Goal: Task Accomplishment & Management: Manage account settings

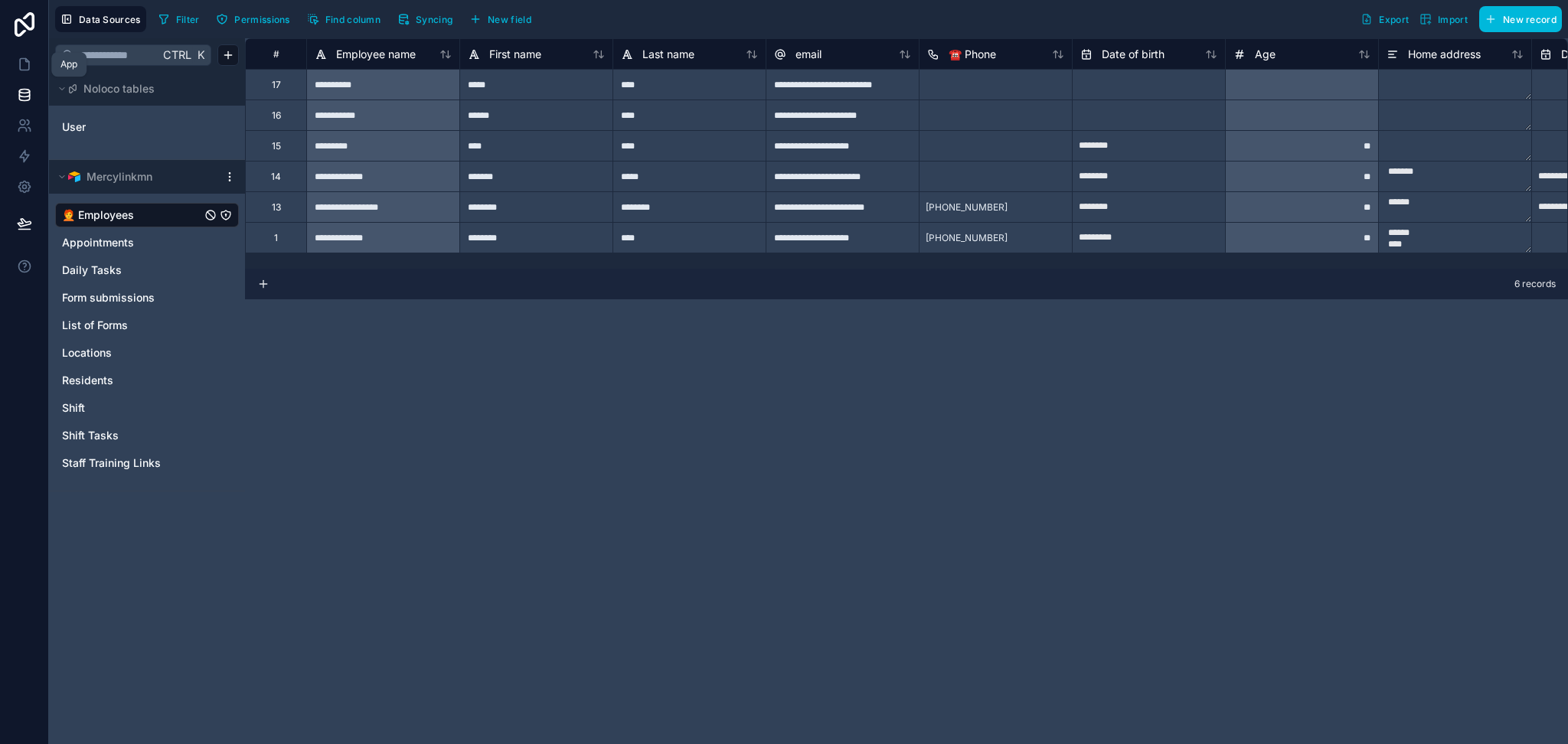
click at [33, 64] on link at bounding box center [24, 64] width 48 height 31
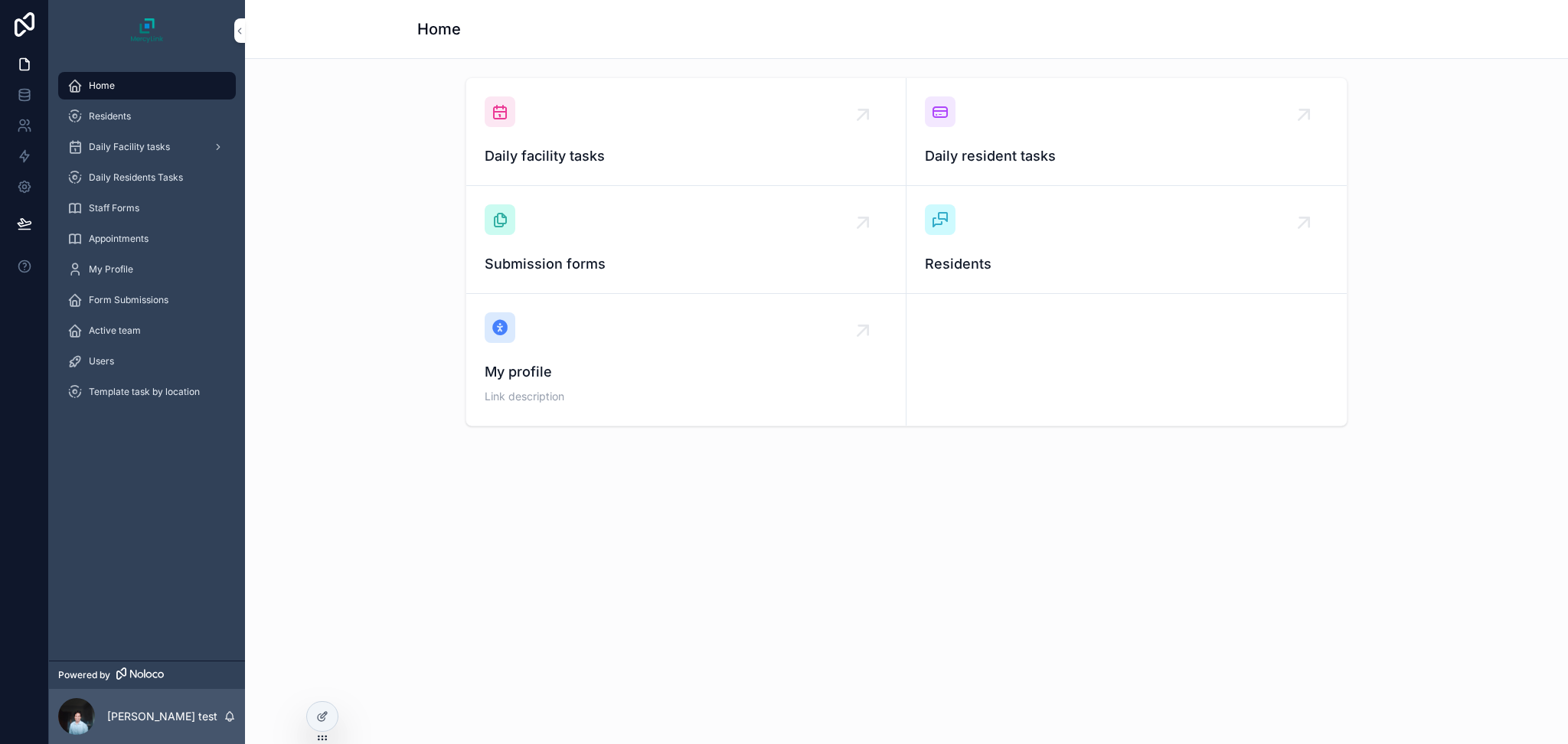
click at [112, 300] on span "Form Submissions" at bounding box center [129, 300] width 80 height 12
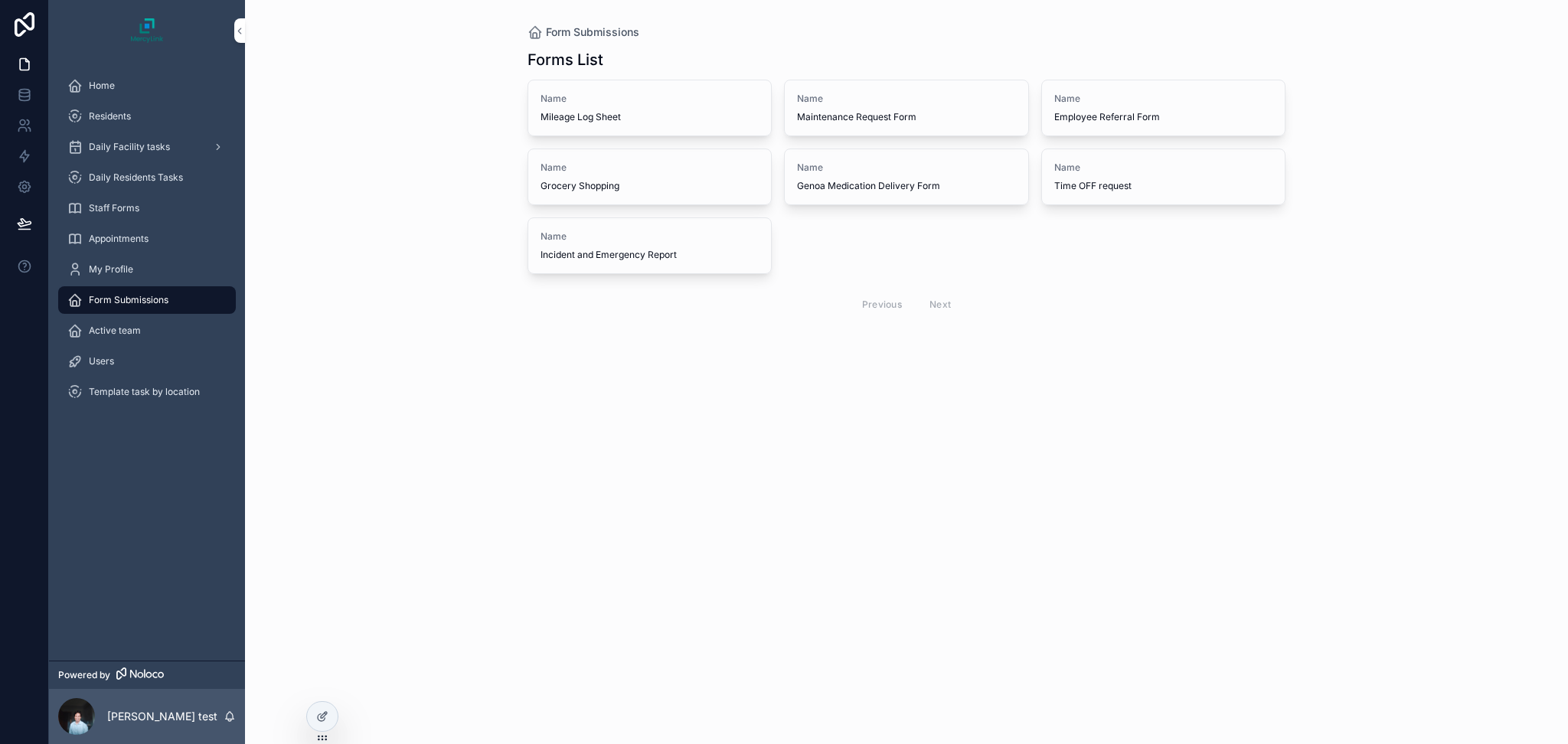
click at [651, 173] on span "Name" at bounding box center [650, 167] width 219 height 12
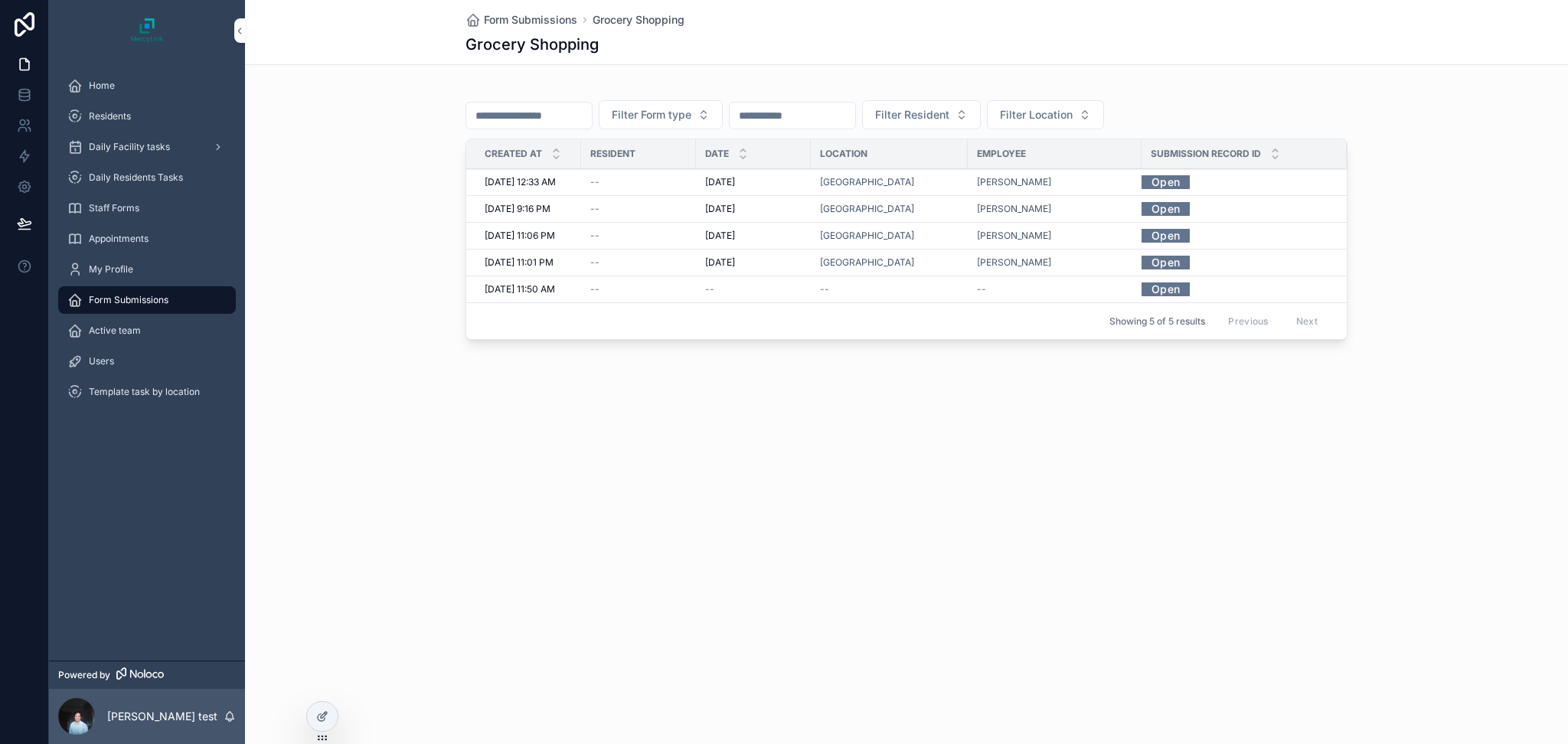
click at [1181, 183] on link "Open" at bounding box center [1166, 181] width 48 height 24
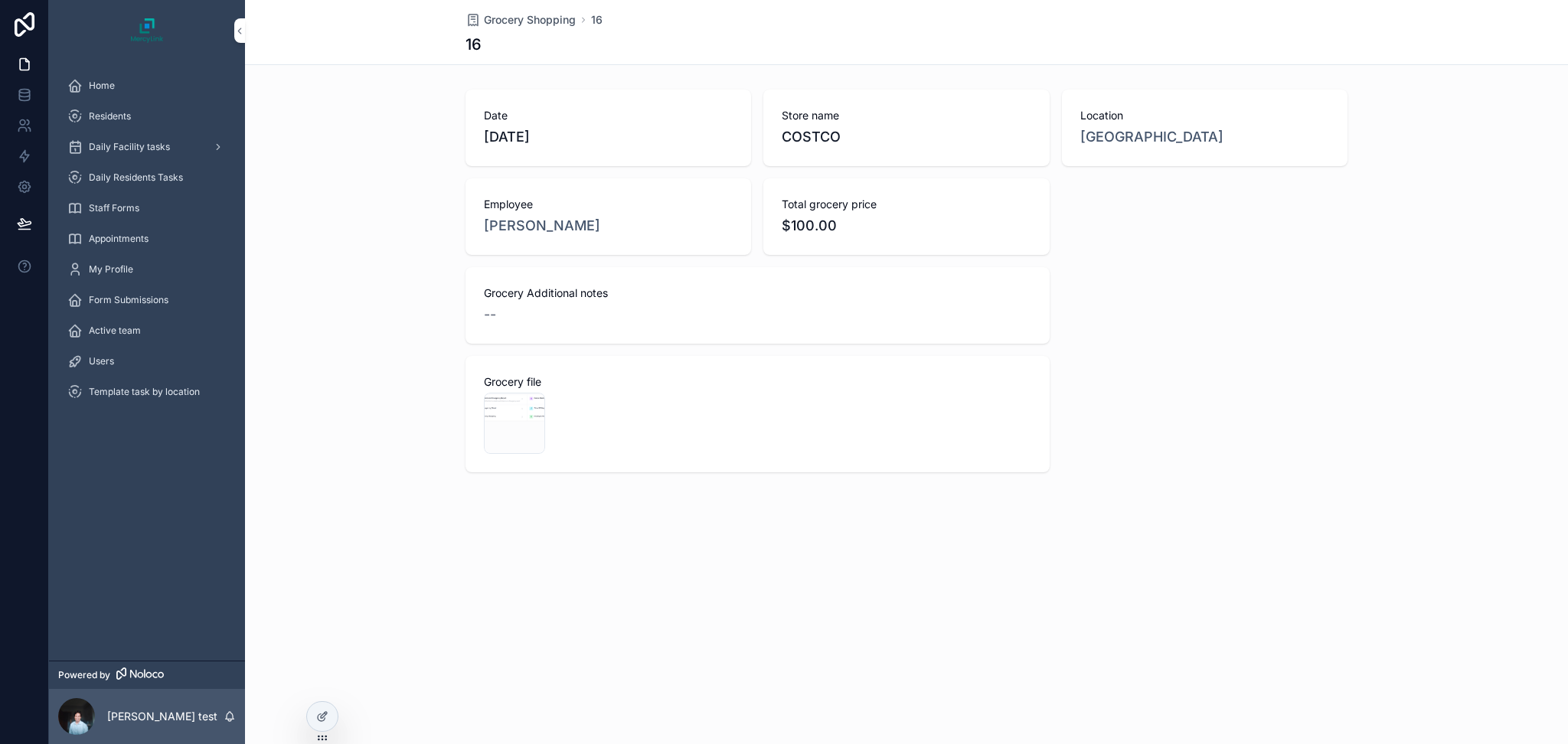
click at [509, 17] on span "Grocery Shopping" at bounding box center [530, 20] width 92 height 15
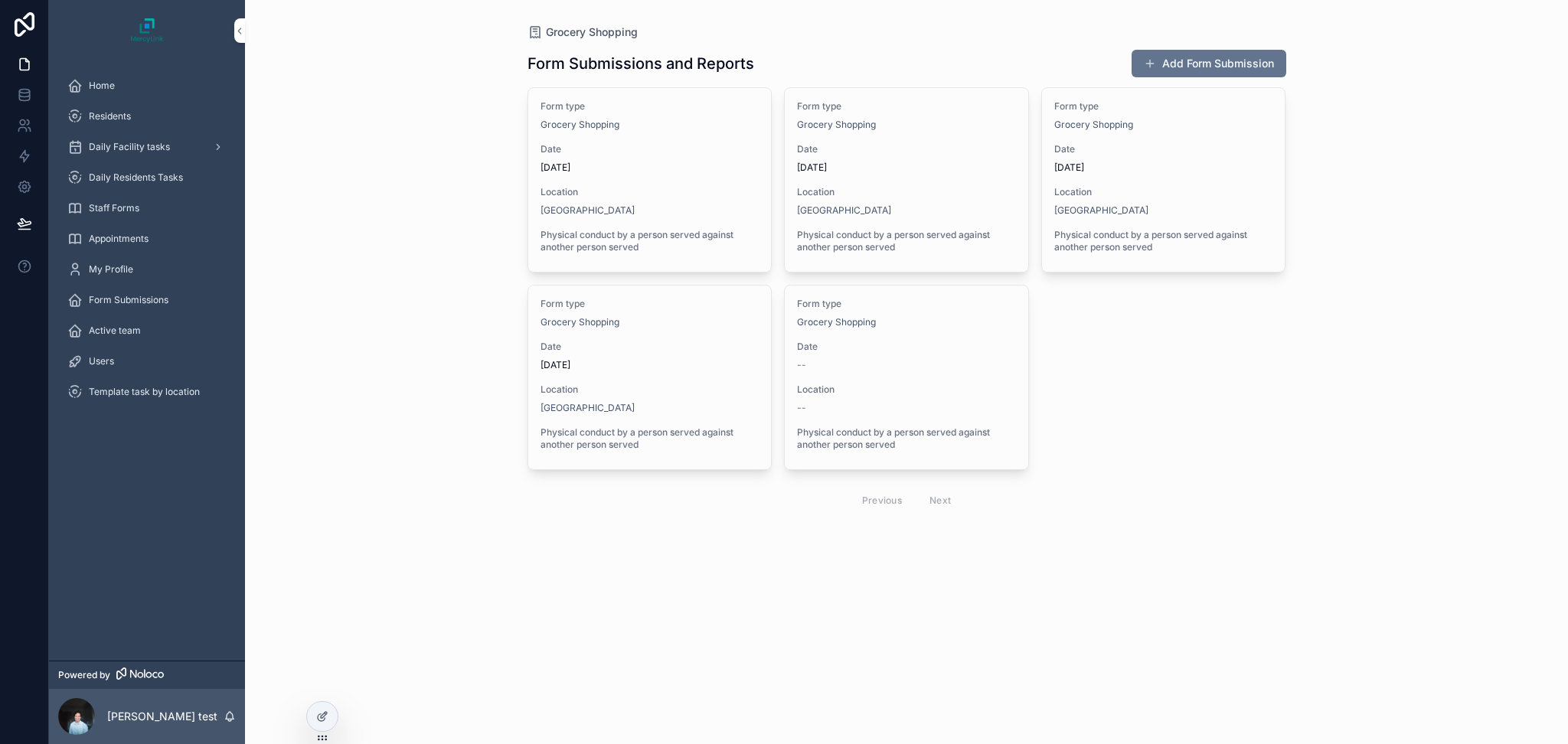
click at [565, 31] on span "Grocery Shopping" at bounding box center [592, 32] width 92 height 15
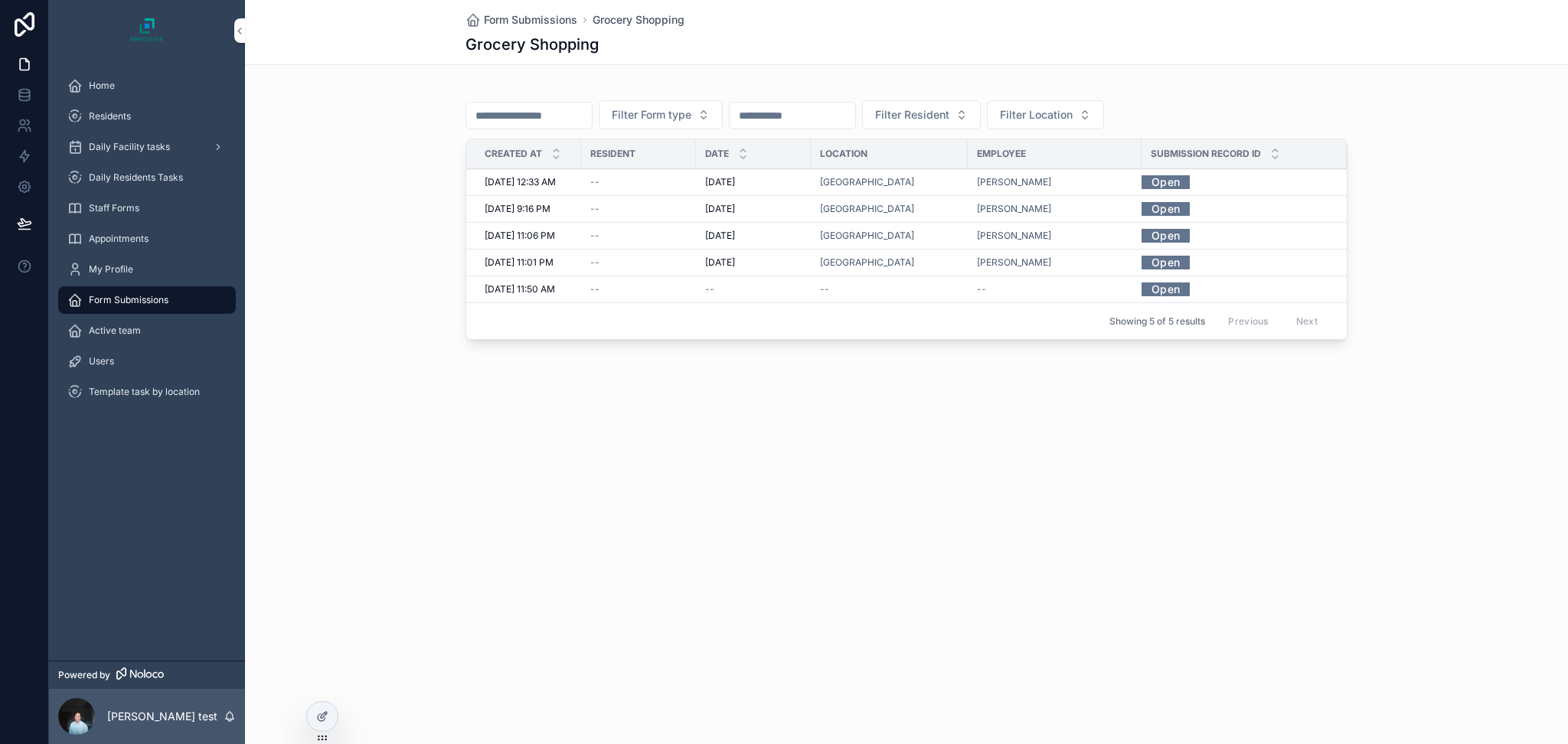
click at [1004, 180] on span "[PERSON_NAME]" at bounding box center [1014, 182] width 74 height 12
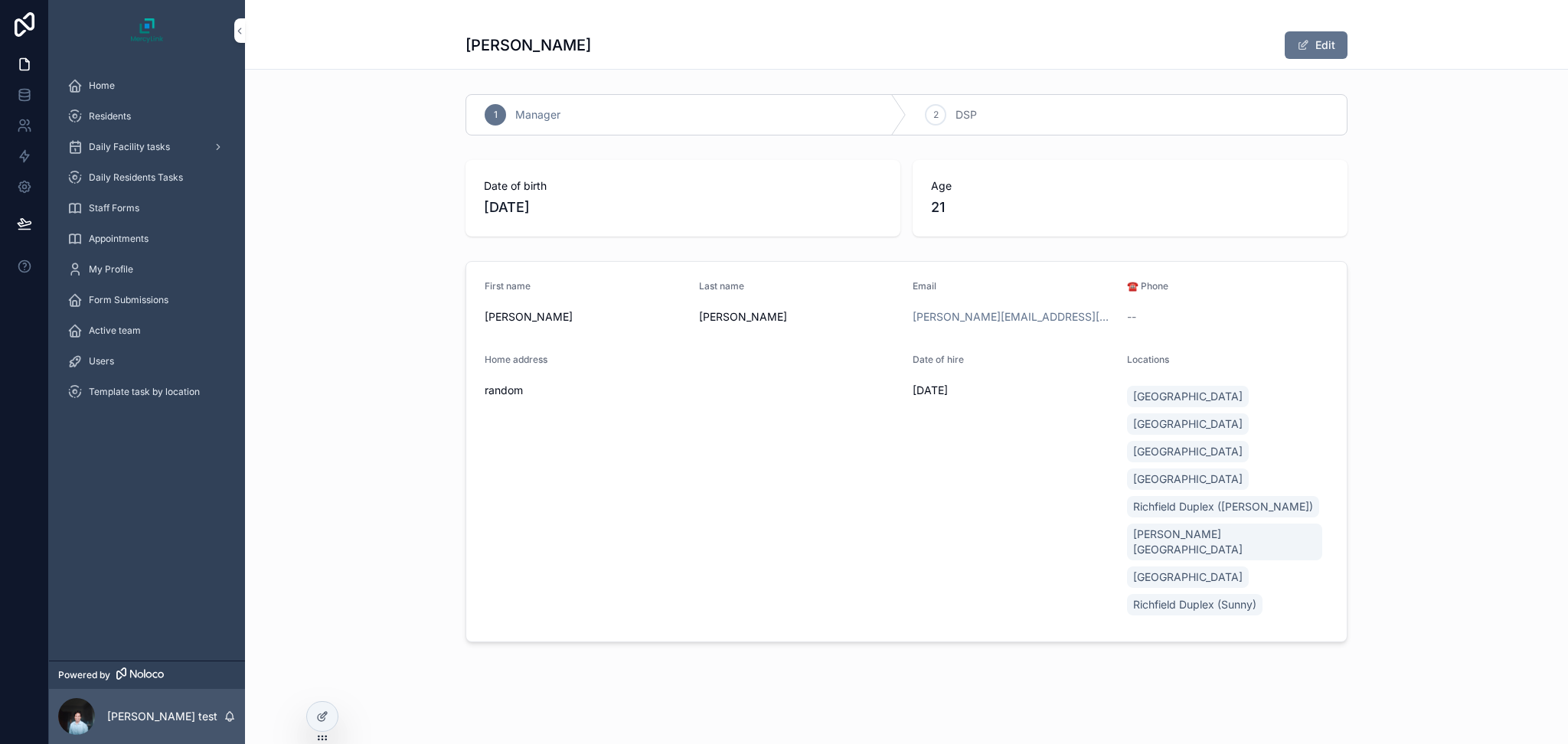
click at [326, 726] on div at bounding box center [323, 716] width 31 height 29
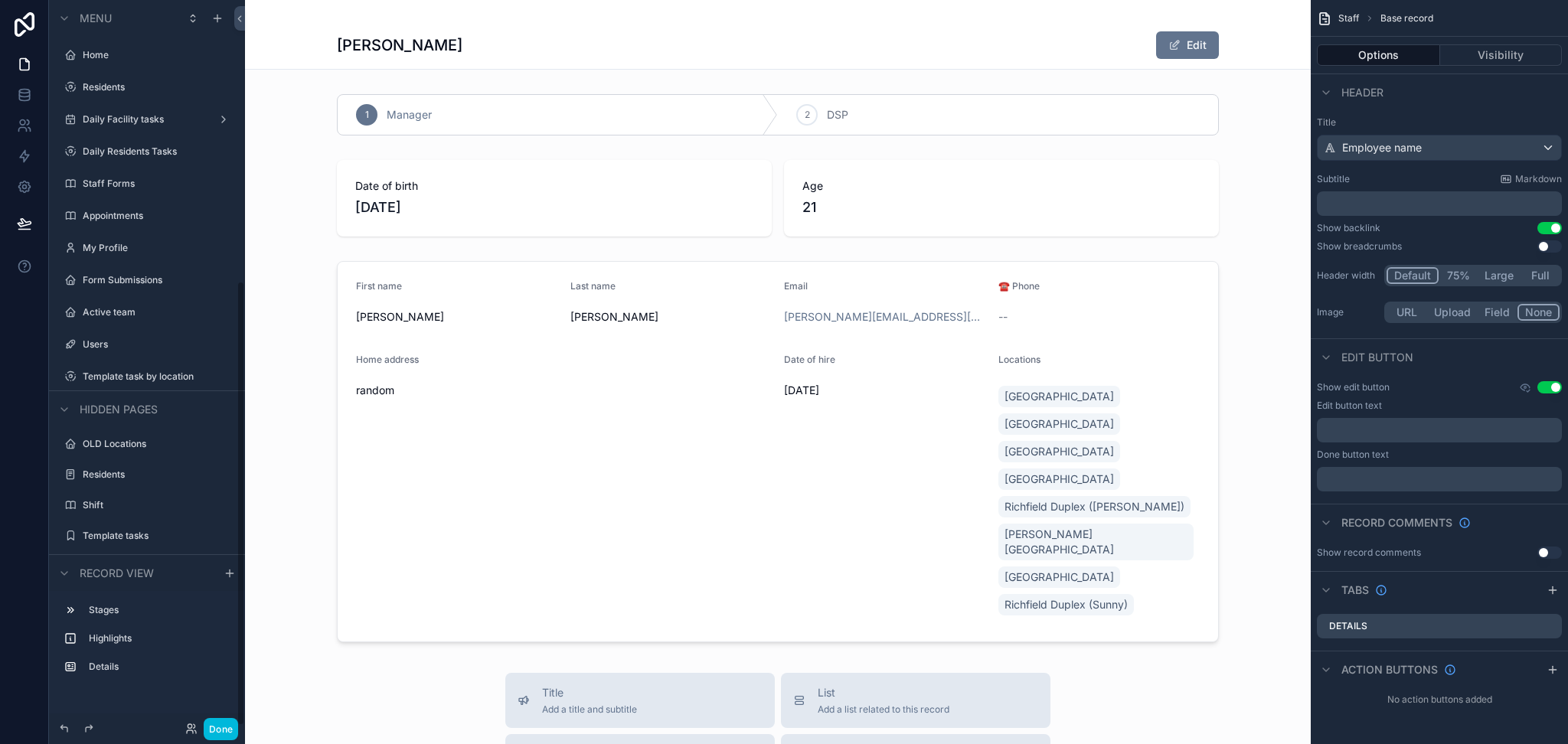
scroll to position [459, 0]
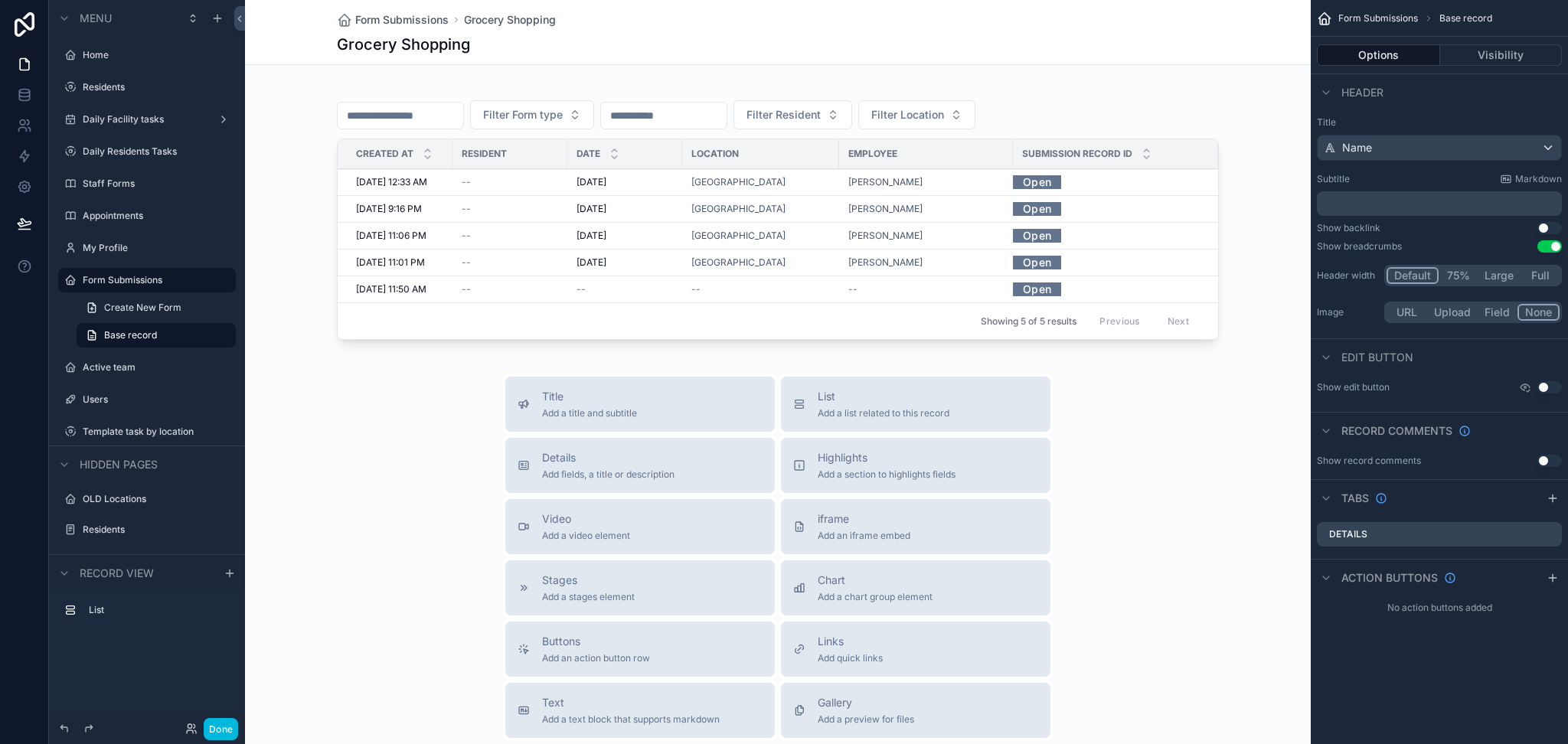
click at [769, 177] on div "scrollable content" at bounding box center [778, 218] width 1066 height 269
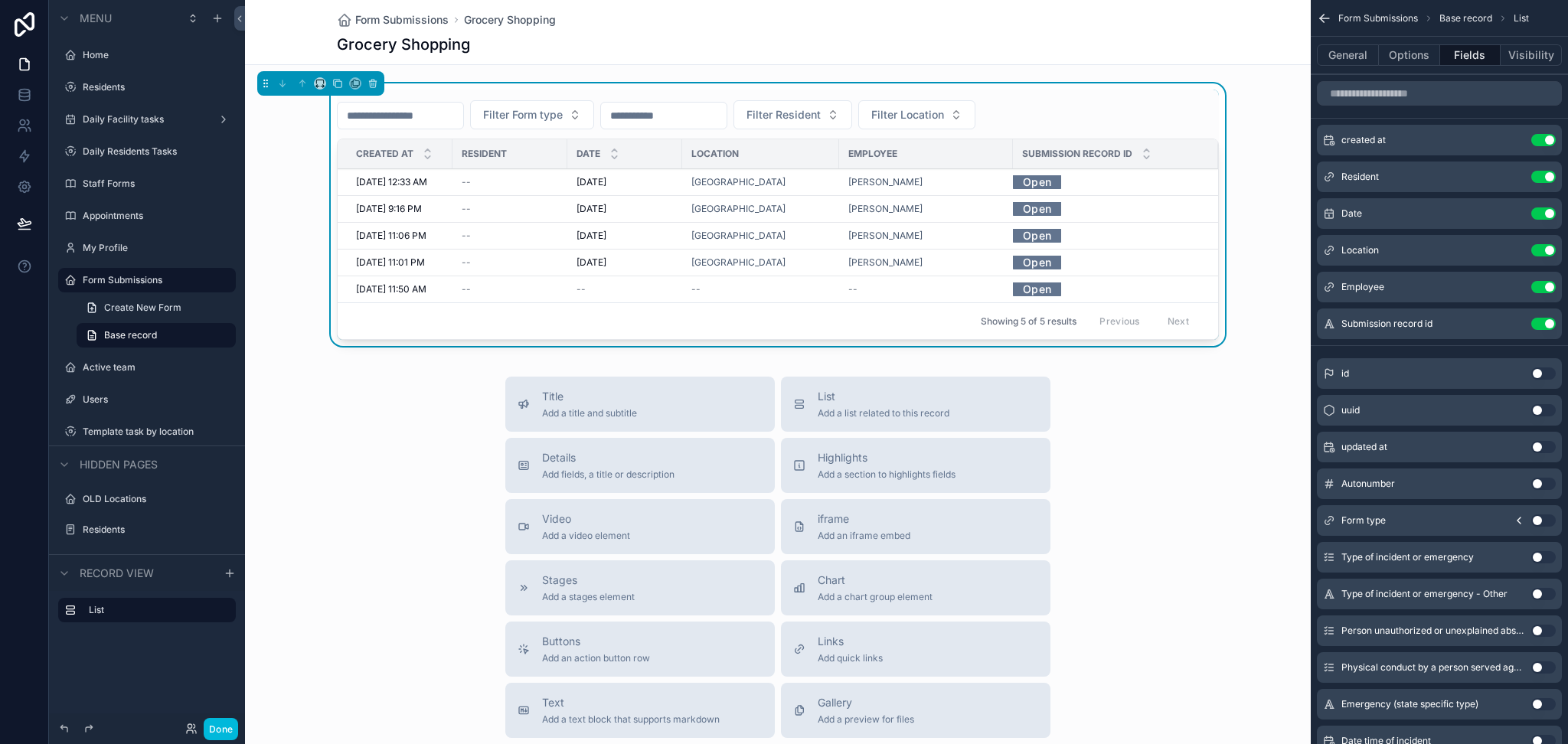
click at [0, 0] on icon "scrollable content" at bounding box center [0, 0] width 0 height 0
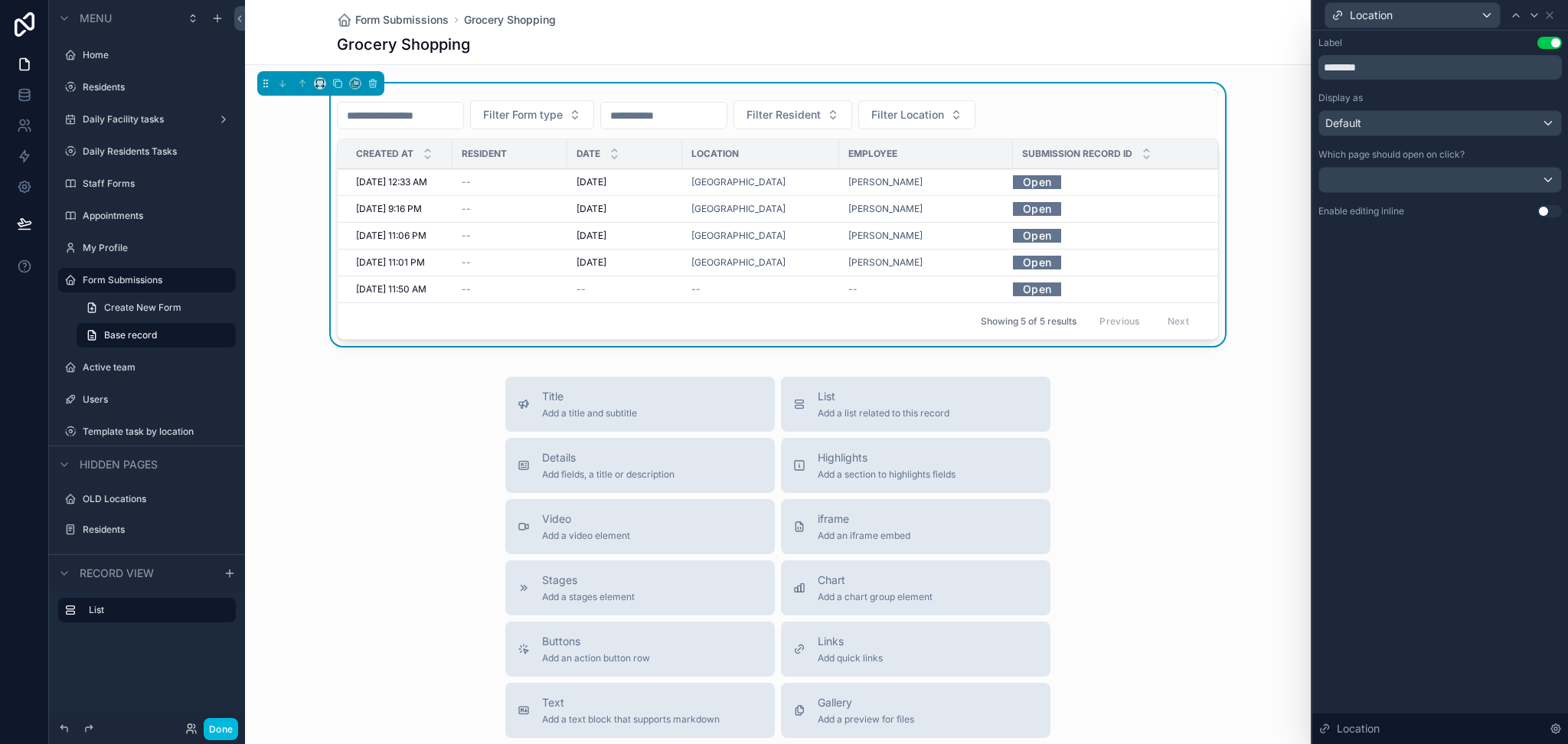
click at [1449, 170] on div at bounding box center [1440, 180] width 242 height 25
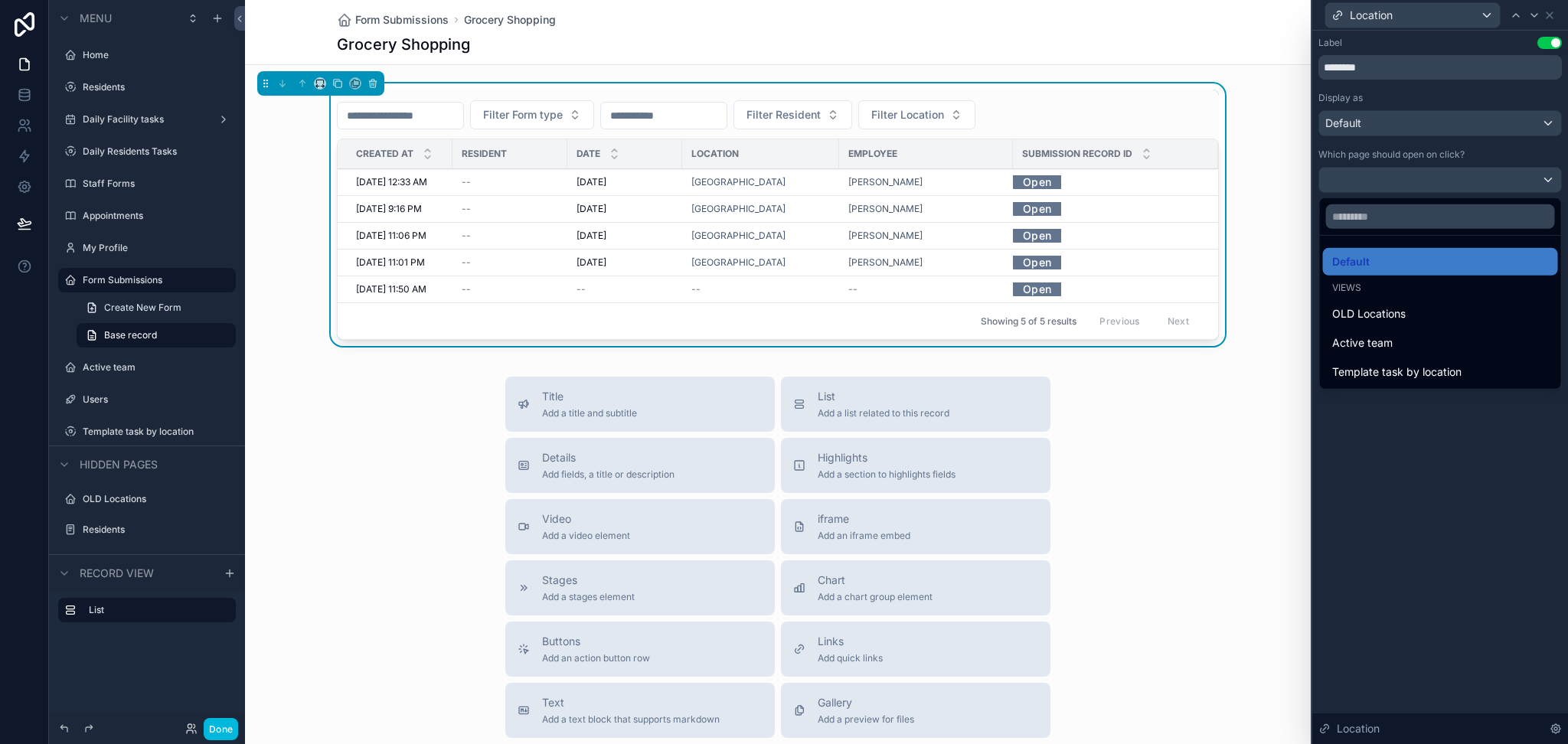
scroll to position [111, 0]
click at [1413, 157] on div at bounding box center [1440, 372] width 256 height 744
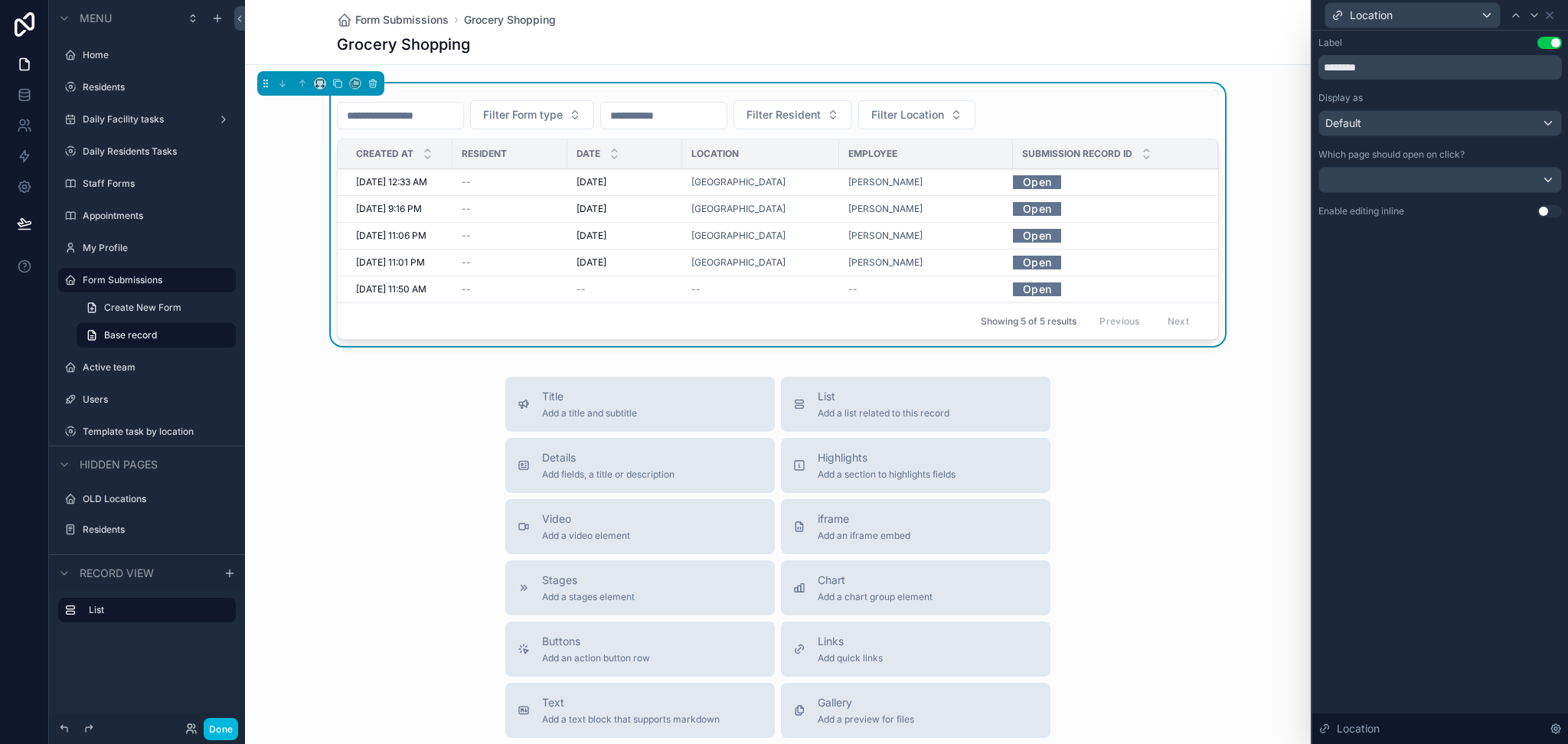
click at [1477, 187] on div at bounding box center [1440, 180] width 242 height 25
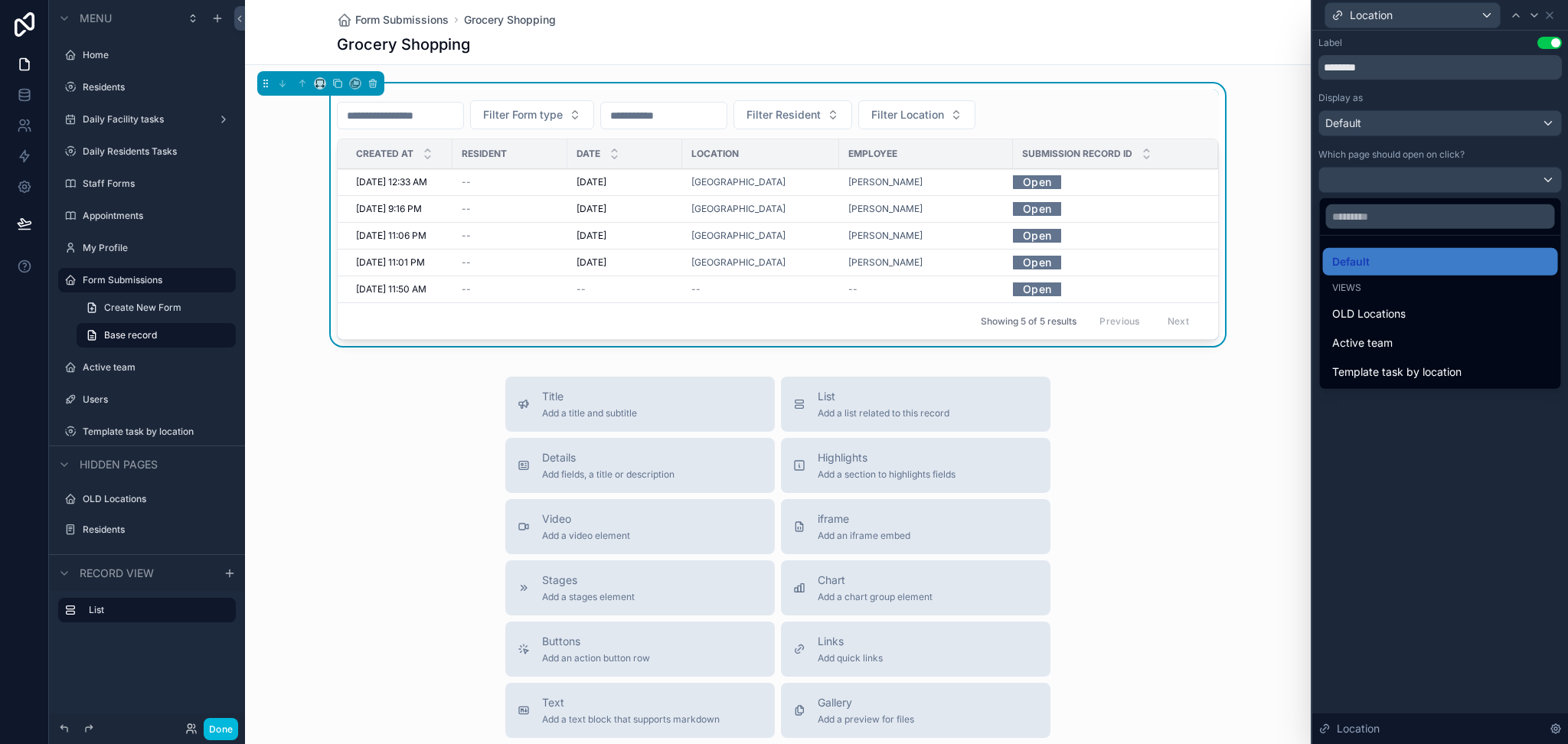
click at [1428, 269] on div "Default" at bounding box center [1441, 262] width 217 height 18
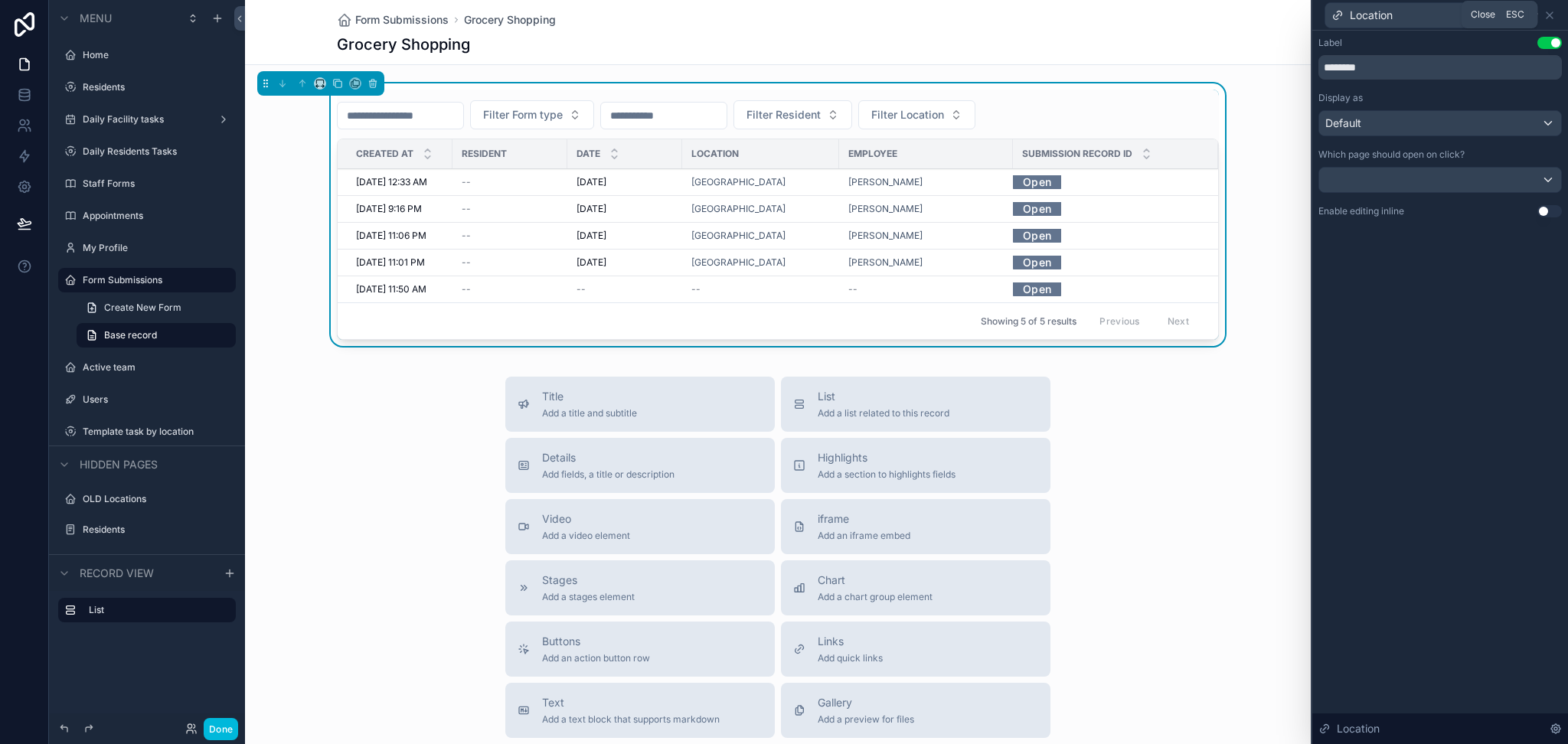
click at [1549, 15] on icon at bounding box center [1550, 15] width 6 height 6
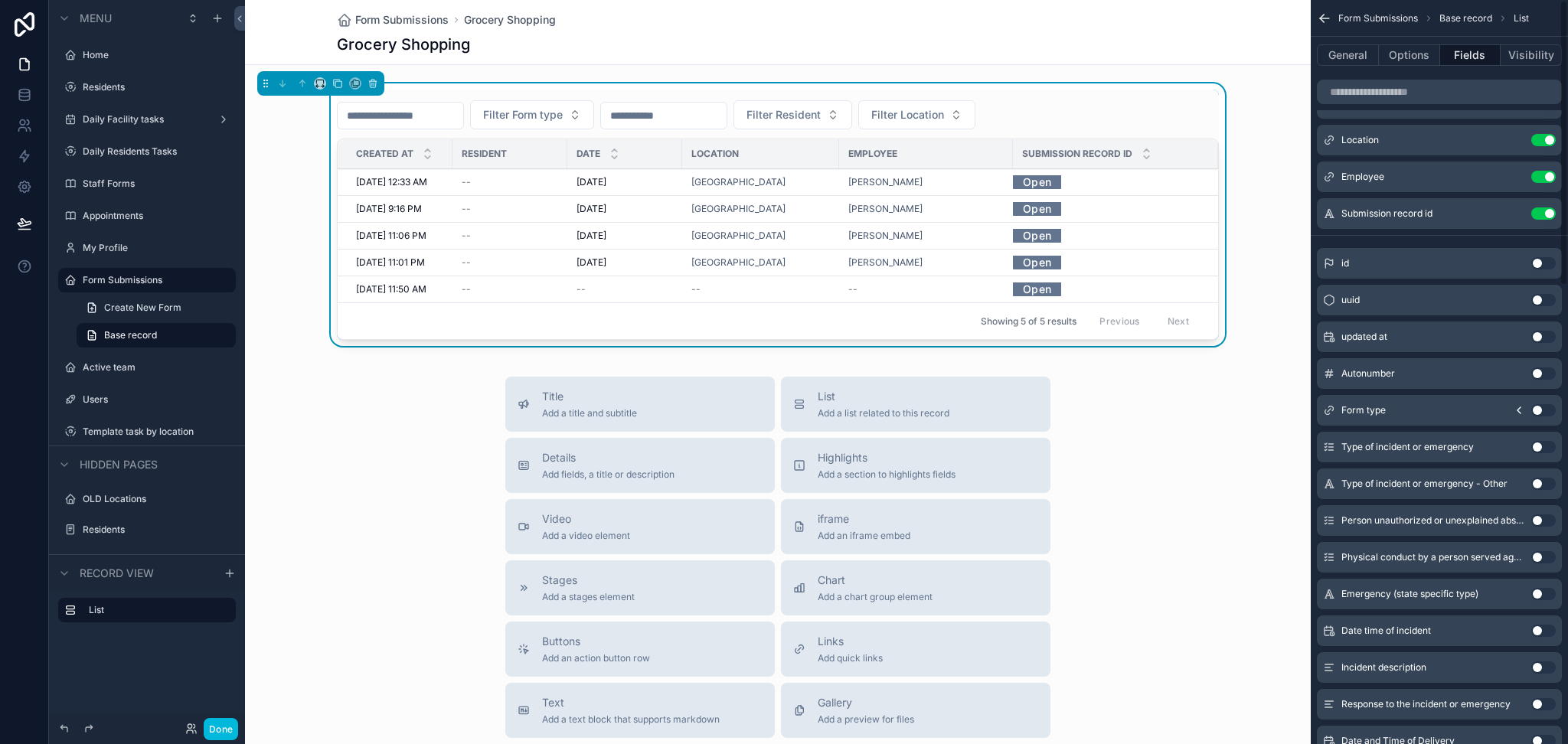
scroll to position [0, 0]
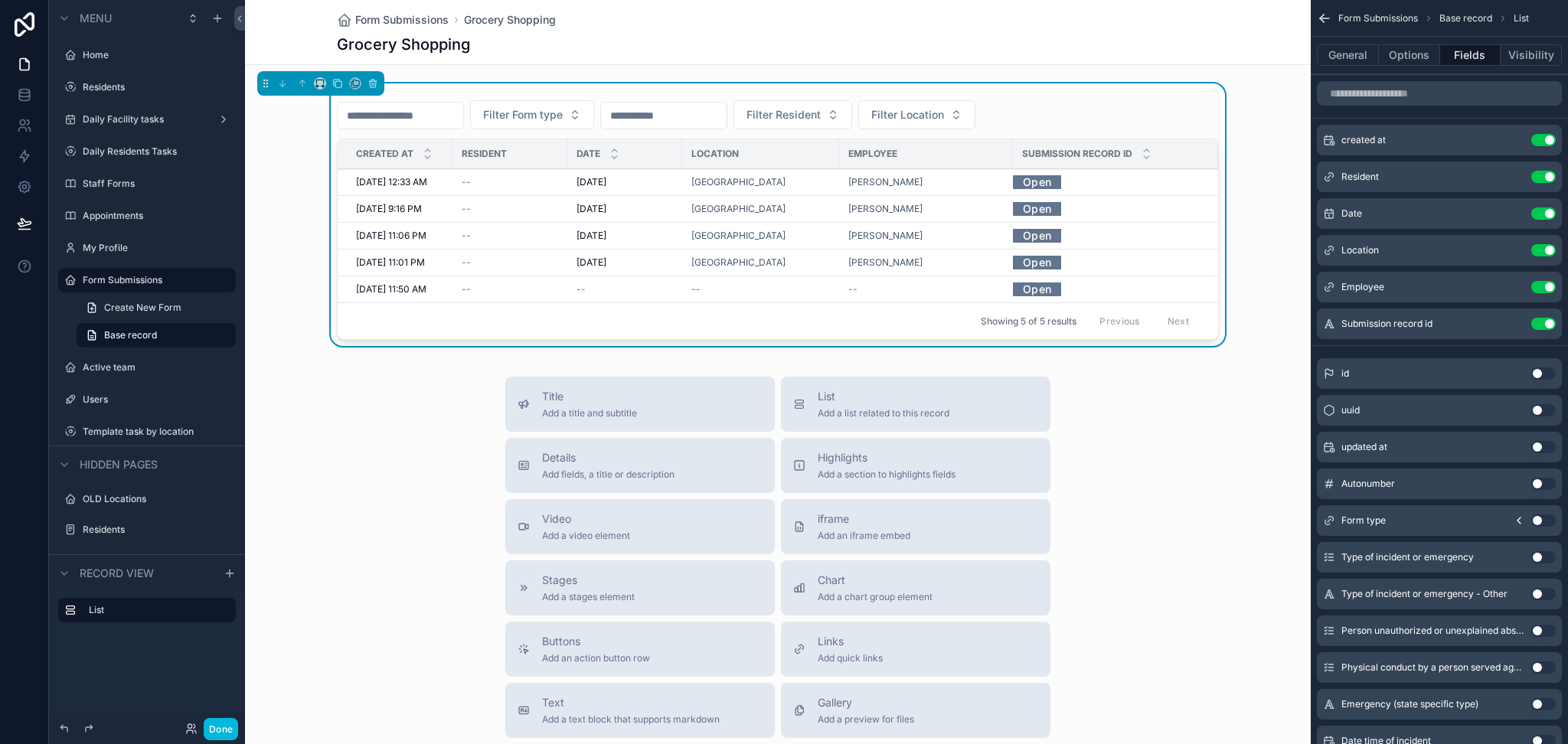
click at [0, 0] on button "scrollable content" at bounding box center [0, 0] width 0 height 0
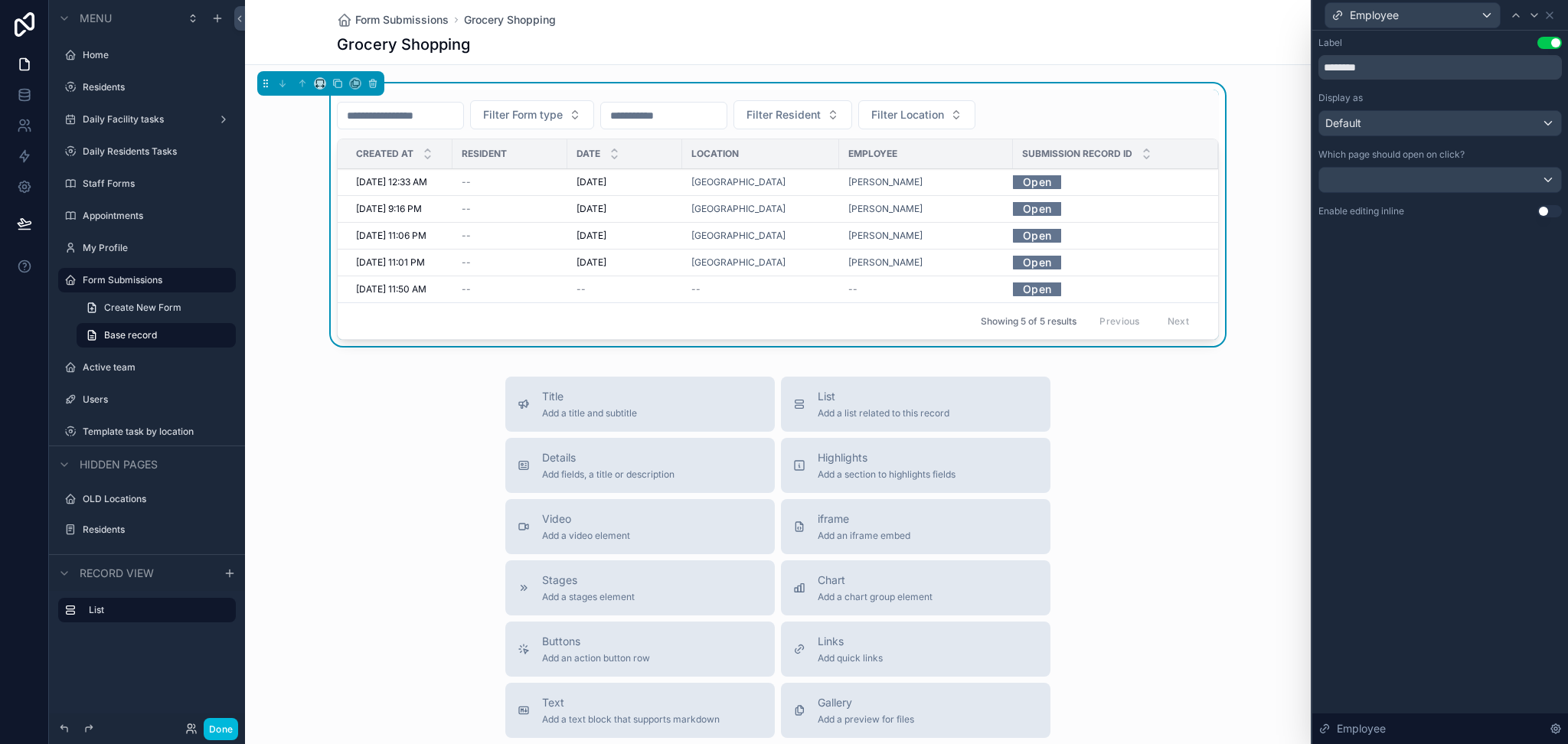
click at [1402, 187] on div at bounding box center [1440, 180] width 242 height 25
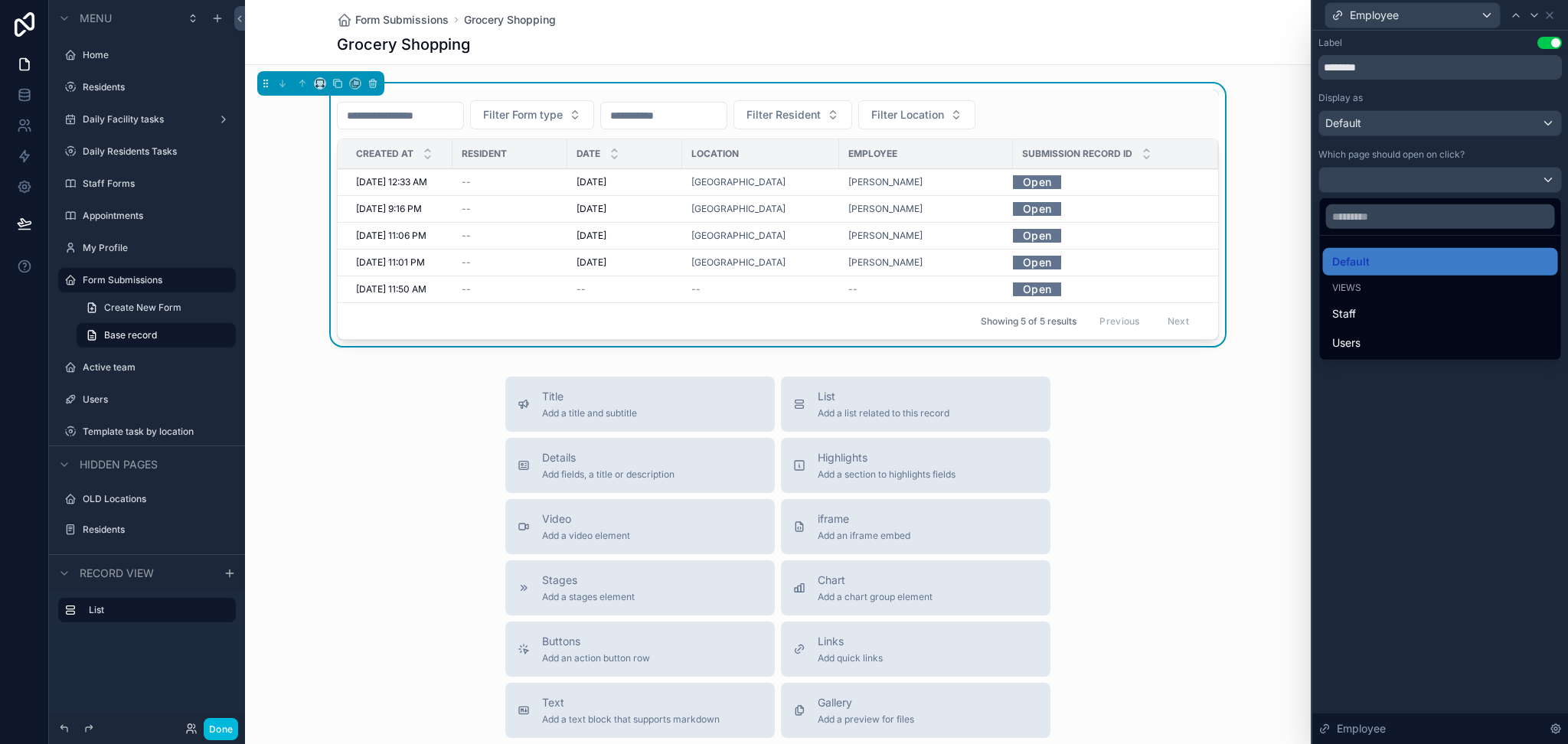
click at [1388, 269] on div "Default" at bounding box center [1441, 262] width 217 height 18
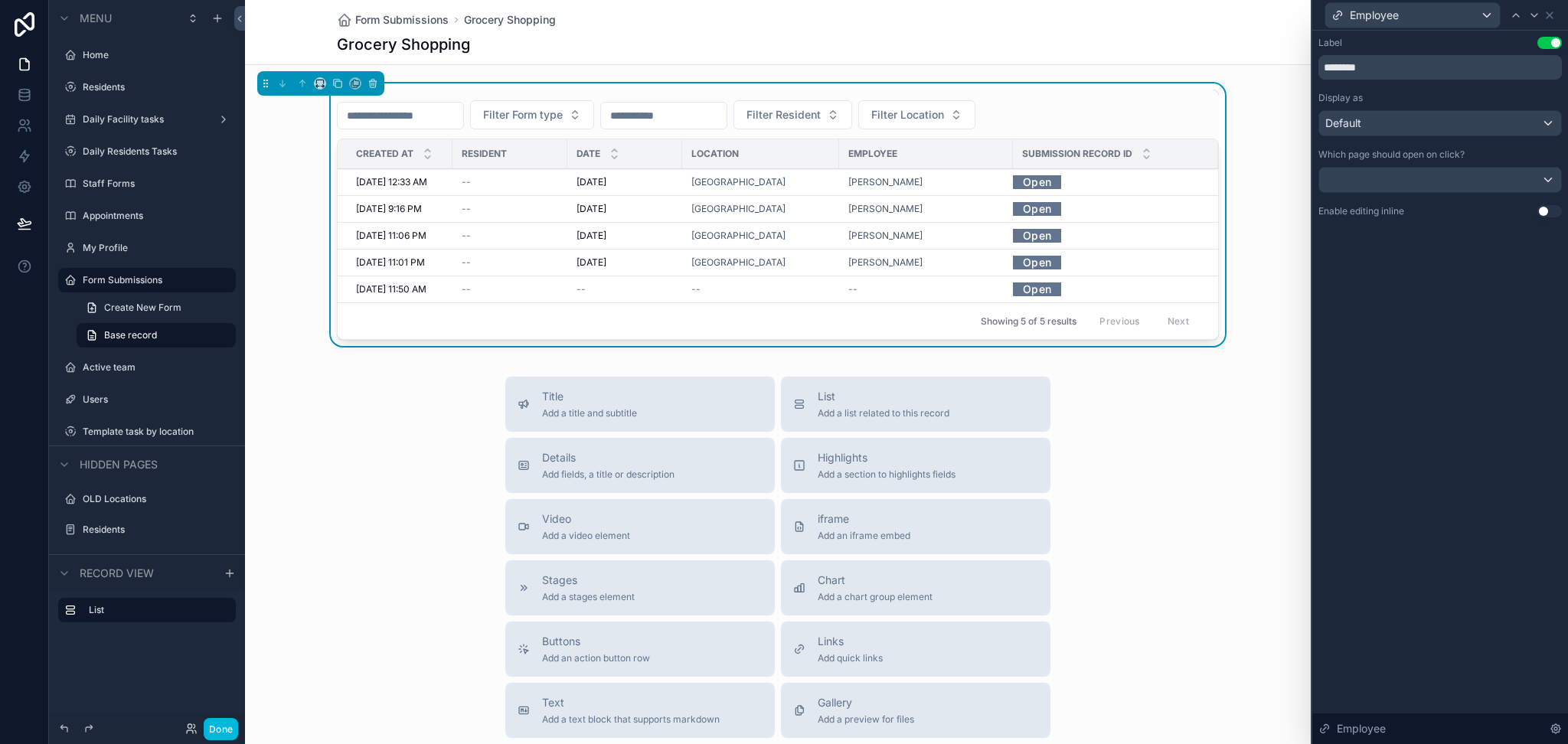
click at [1380, 189] on div at bounding box center [1440, 180] width 242 height 25
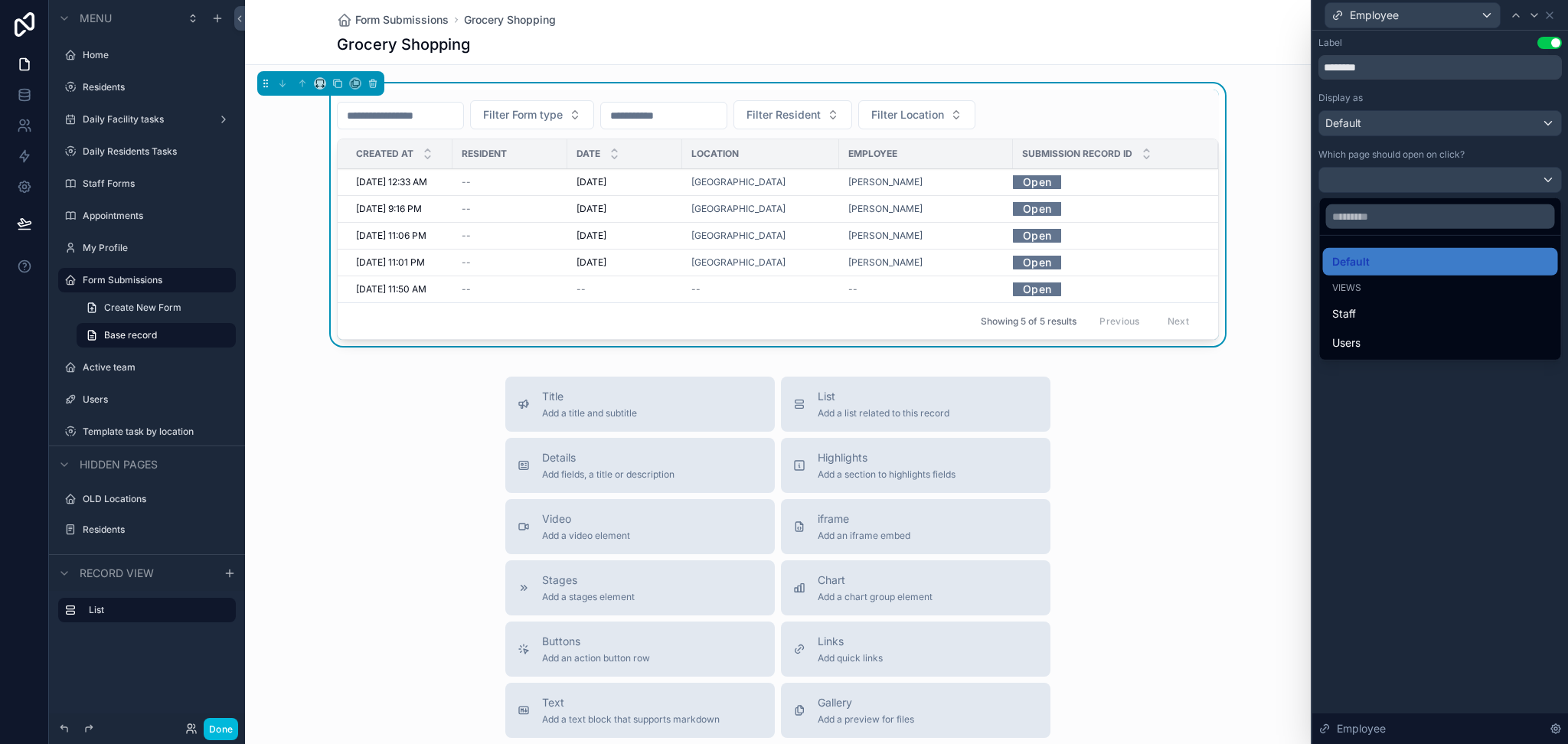
drag, startPoint x: 1380, startPoint y: 441, endPoint x: 1550, endPoint y: 15, distance: 458.7
click at [1550, 15] on div at bounding box center [1440, 372] width 256 height 744
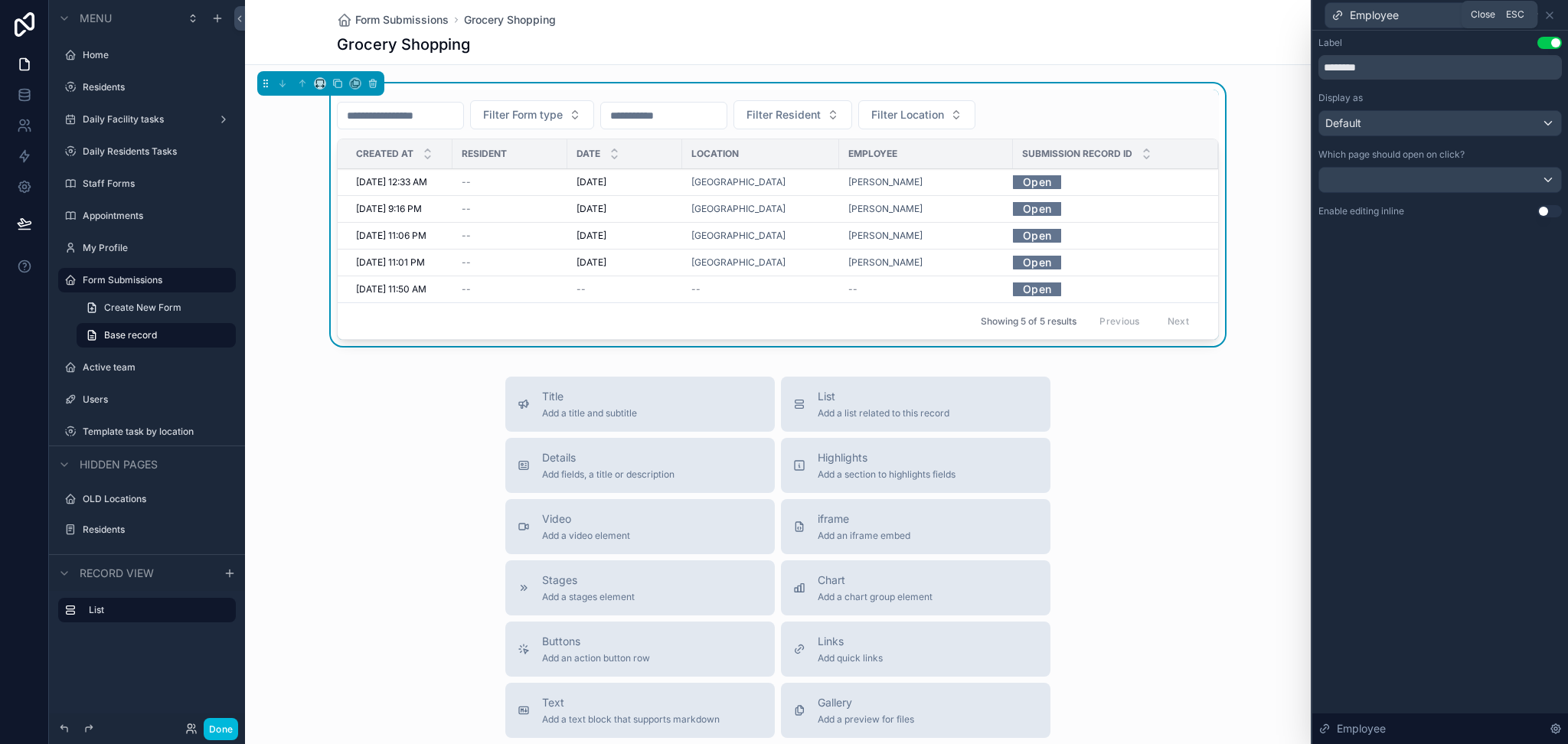
click at [1550, 15] on icon at bounding box center [1550, 15] width 12 height 12
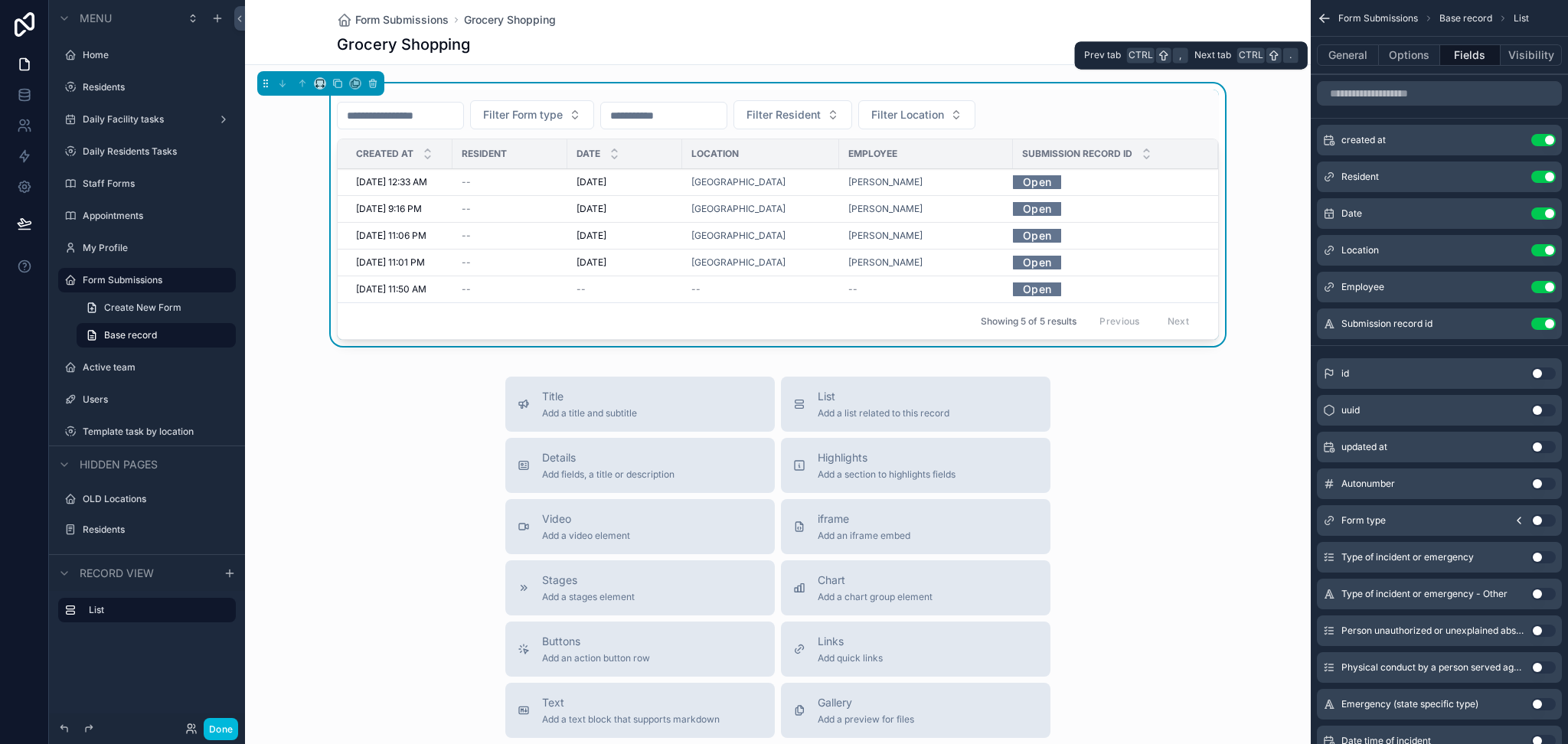
click at [1345, 63] on button "General" at bounding box center [1348, 55] width 62 height 21
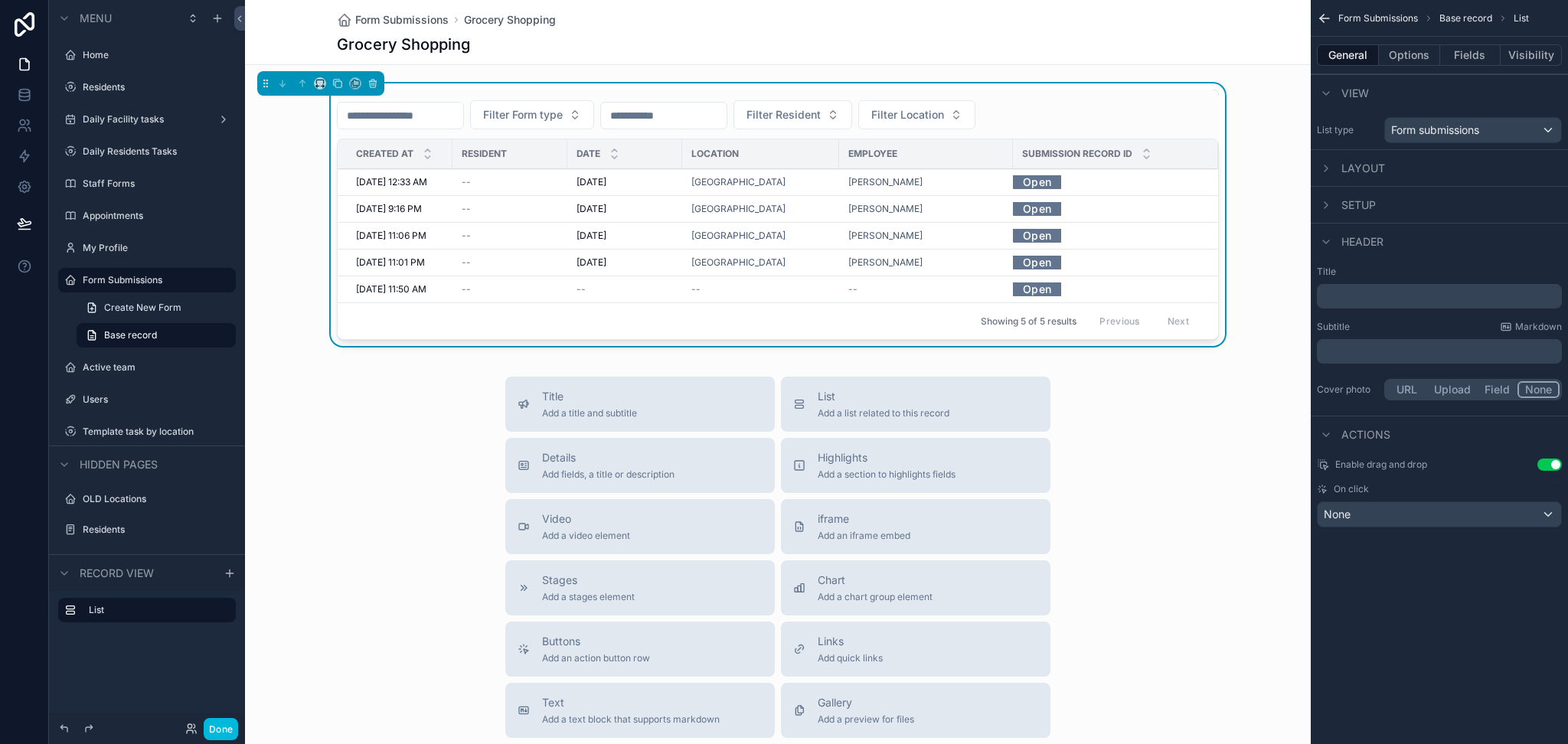
click at [1546, 463] on button "Use setting" at bounding box center [1550, 465] width 25 height 12
click at [1109, 151] on span "Submission record id" at bounding box center [1077, 154] width 111 height 12
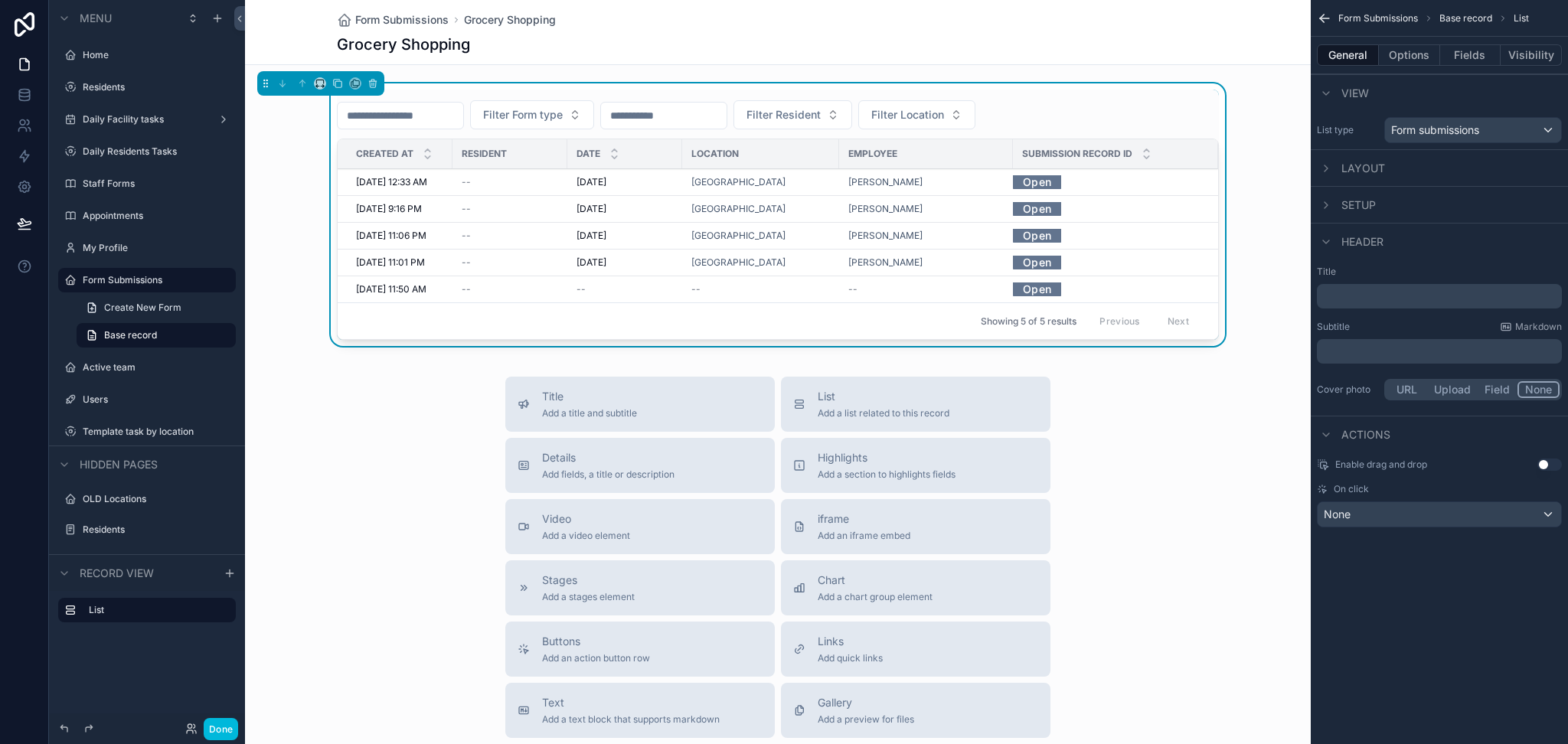
click at [1095, 113] on div "Filter Form type Filter Resident Filter Location" at bounding box center [778, 115] width 882 height 29
click at [1463, 54] on button "Fields" at bounding box center [1471, 55] width 61 height 21
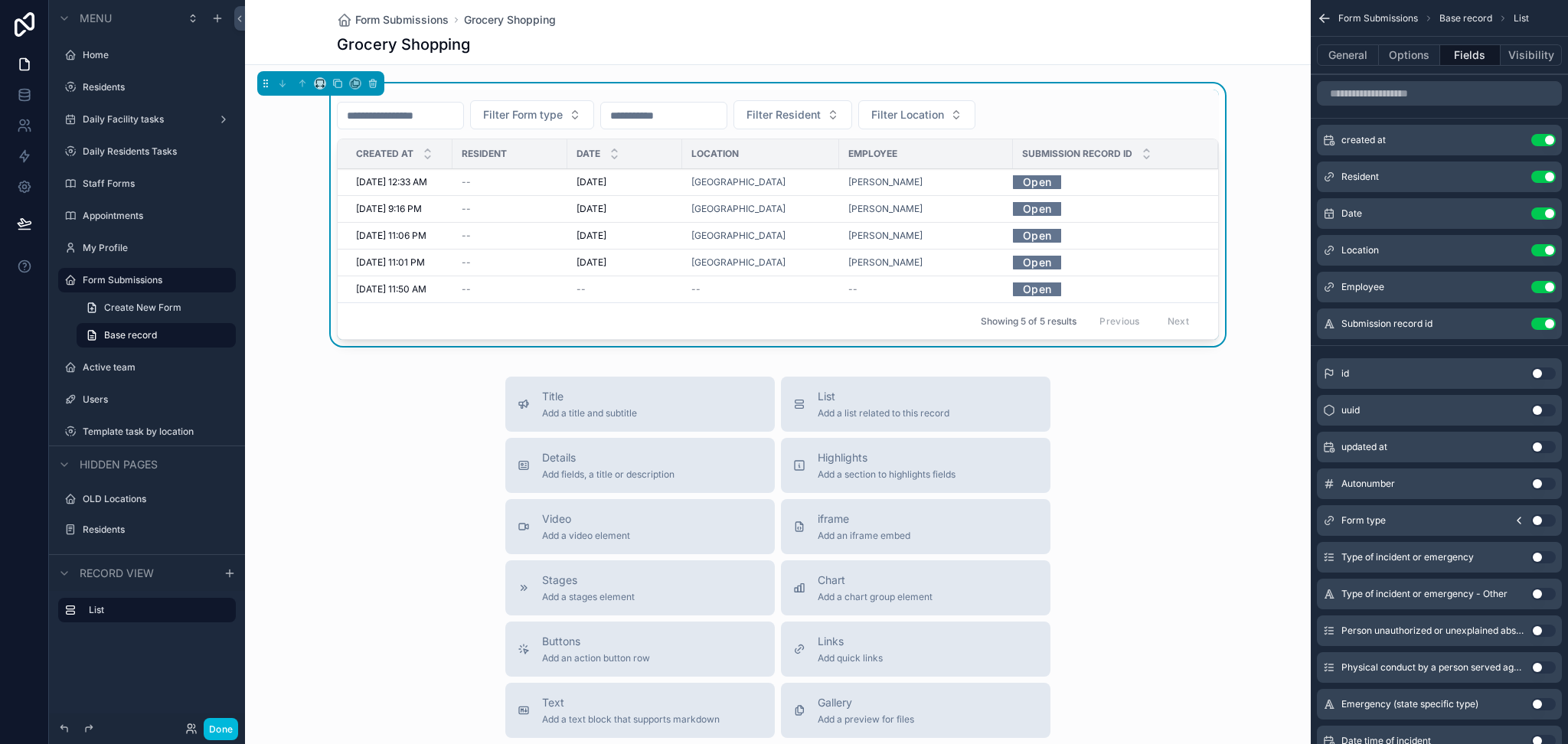
click at [0, 0] on icon "scrollable content" at bounding box center [0, 0] width 0 height 0
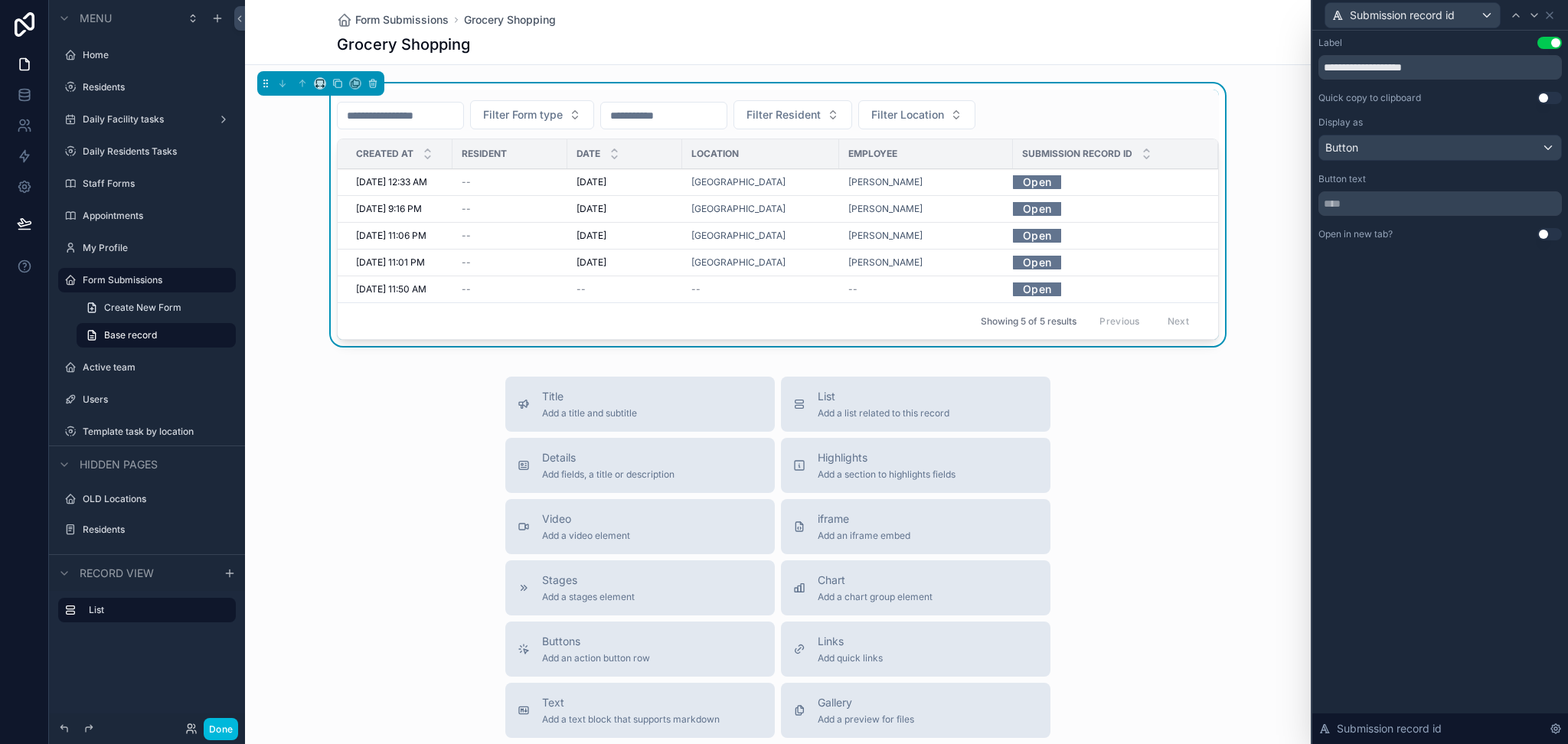
click at [1407, 71] on input "**********" at bounding box center [1440, 68] width 243 height 25
type input "*"
type input "**********"
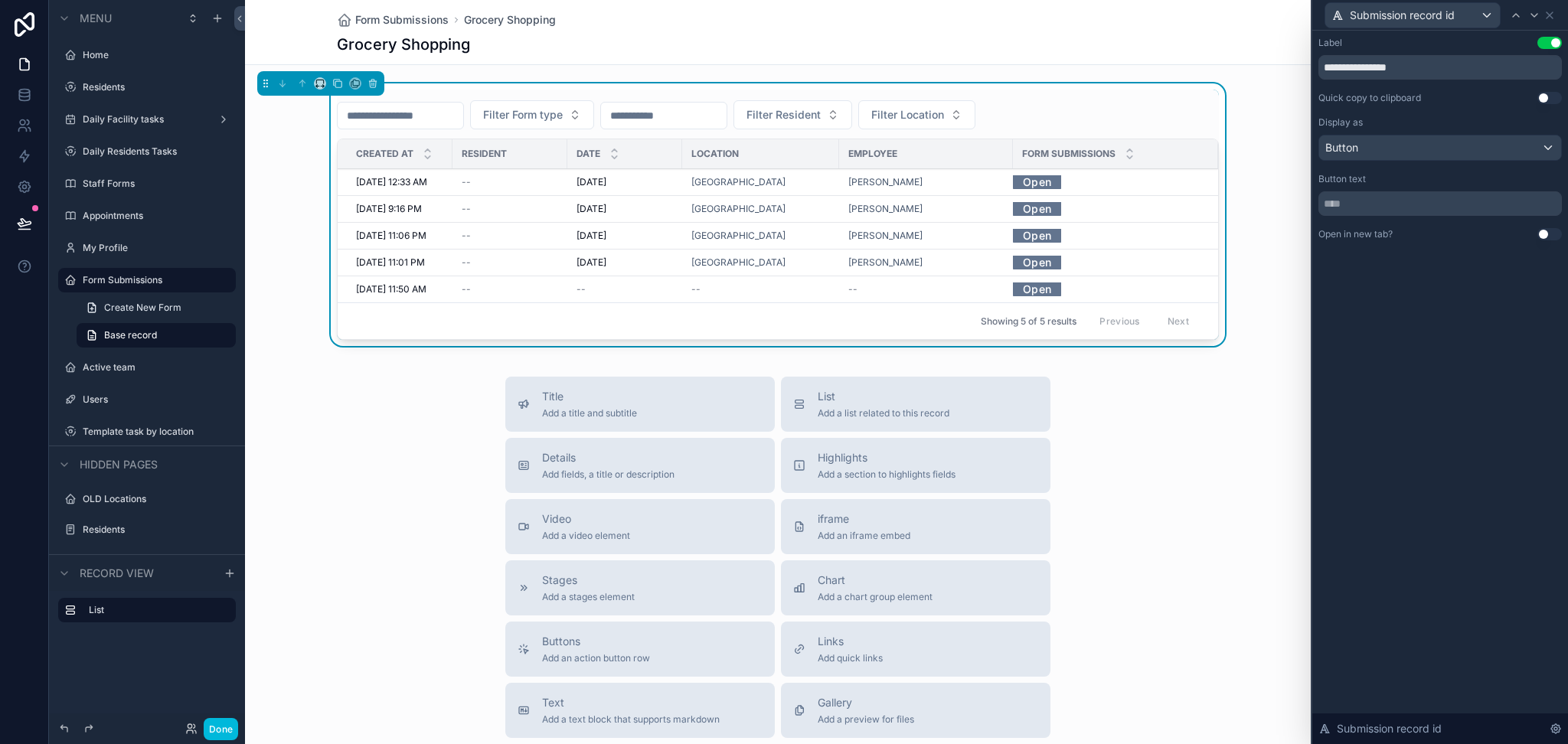
click at [1093, 110] on div "Filter Form type Filter Resident Filter Location" at bounding box center [778, 115] width 882 height 29
click at [1516, 16] on icon at bounding box center [1516, 15] width 12 height 12
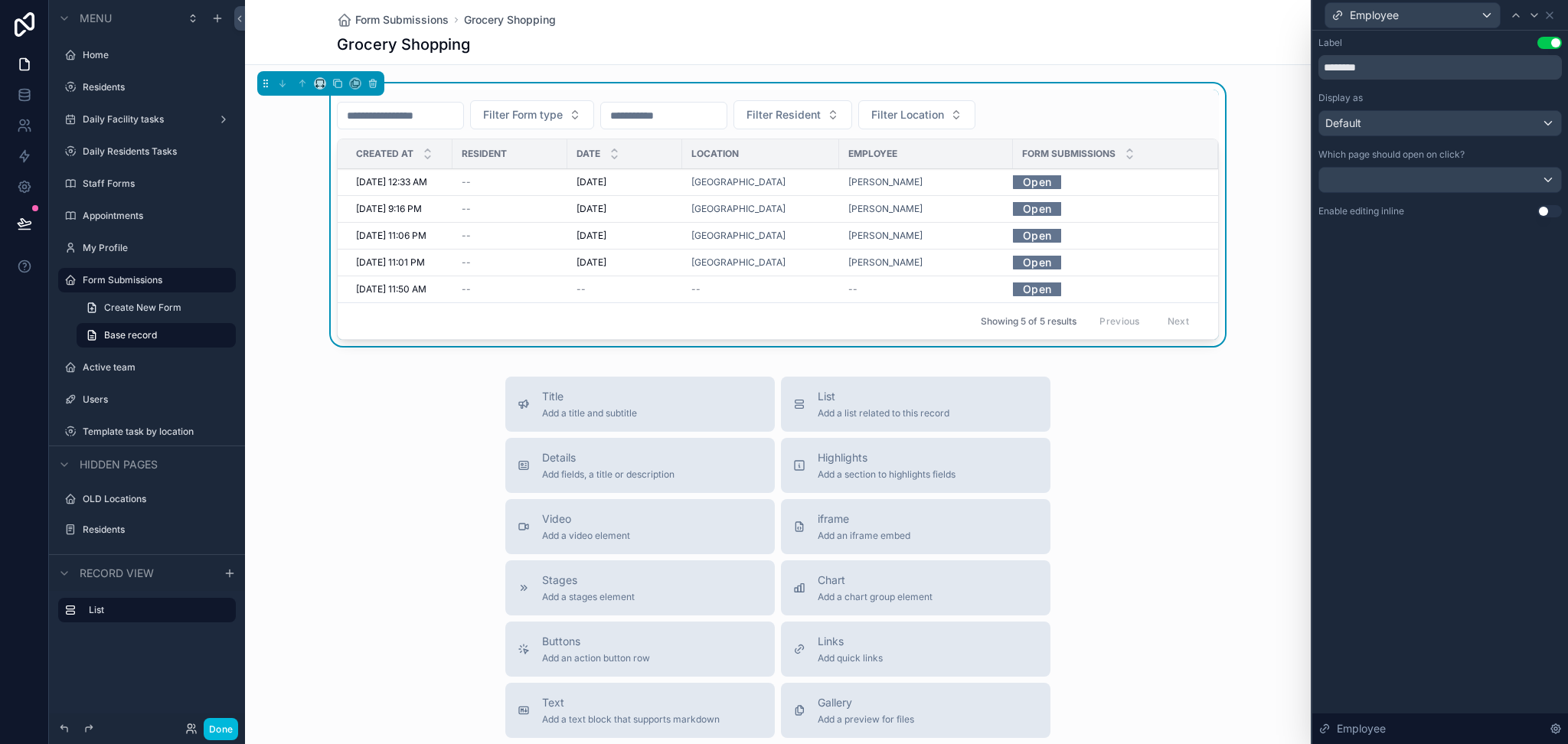
click at [1463, 197] on div "Label Use setting ******** Display as Default Which page should open on click? …" at bounding box center [1440, 127] width 243 height 180
click at [1462, 190] on div at bounding box center [1440, 180] width 242 height 25
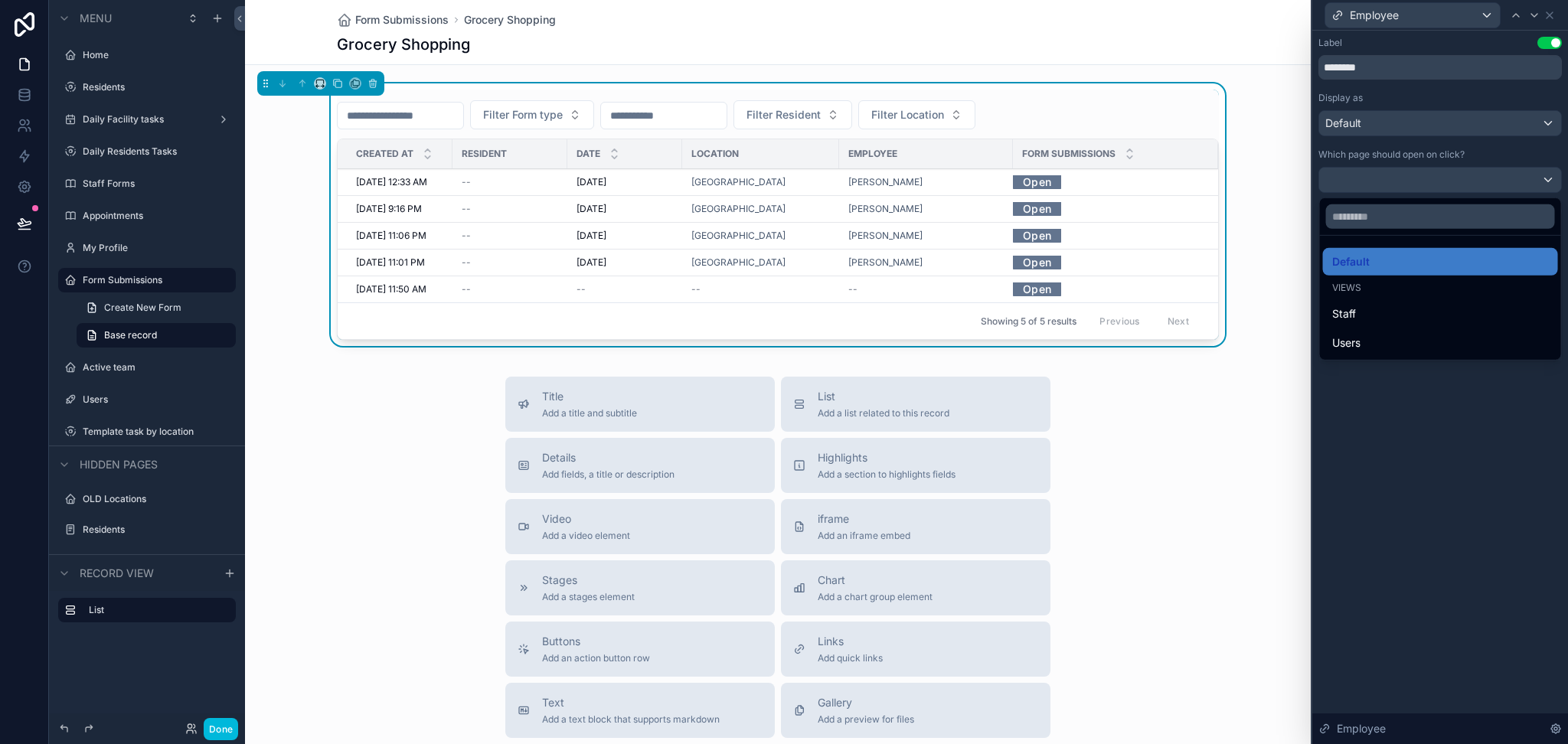
click at [1404, 267] on div "Default" at bounding box center [1441, 262] width 217 height 18
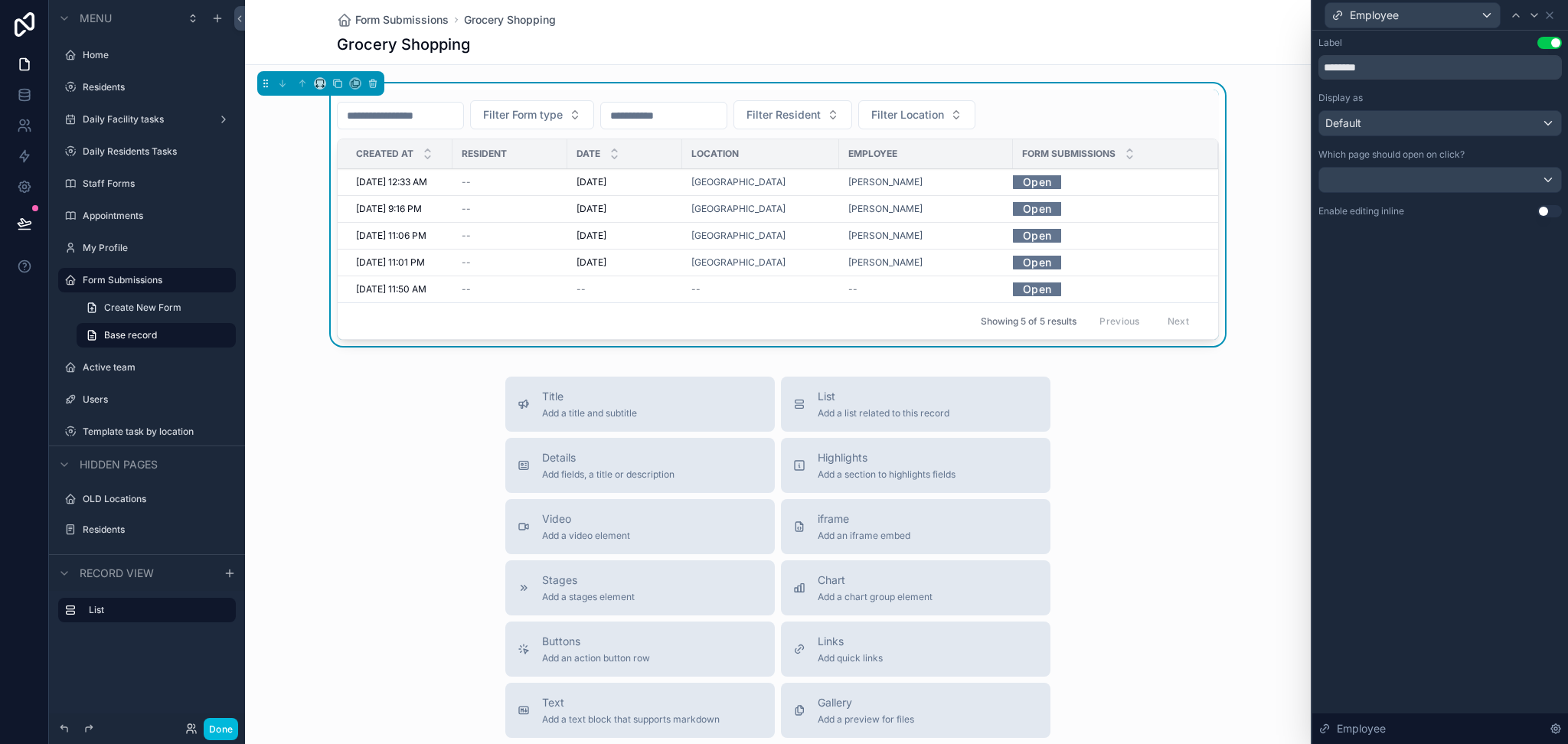
click at [1390, 141] on div "Label Use setting ******** Display as Default Which page should open on click? …" at bounding box center [1440, 127] width 243 height 180
click at [1387, 134] on div "Default" at bounding box center [1440, 124] width 242 height 25
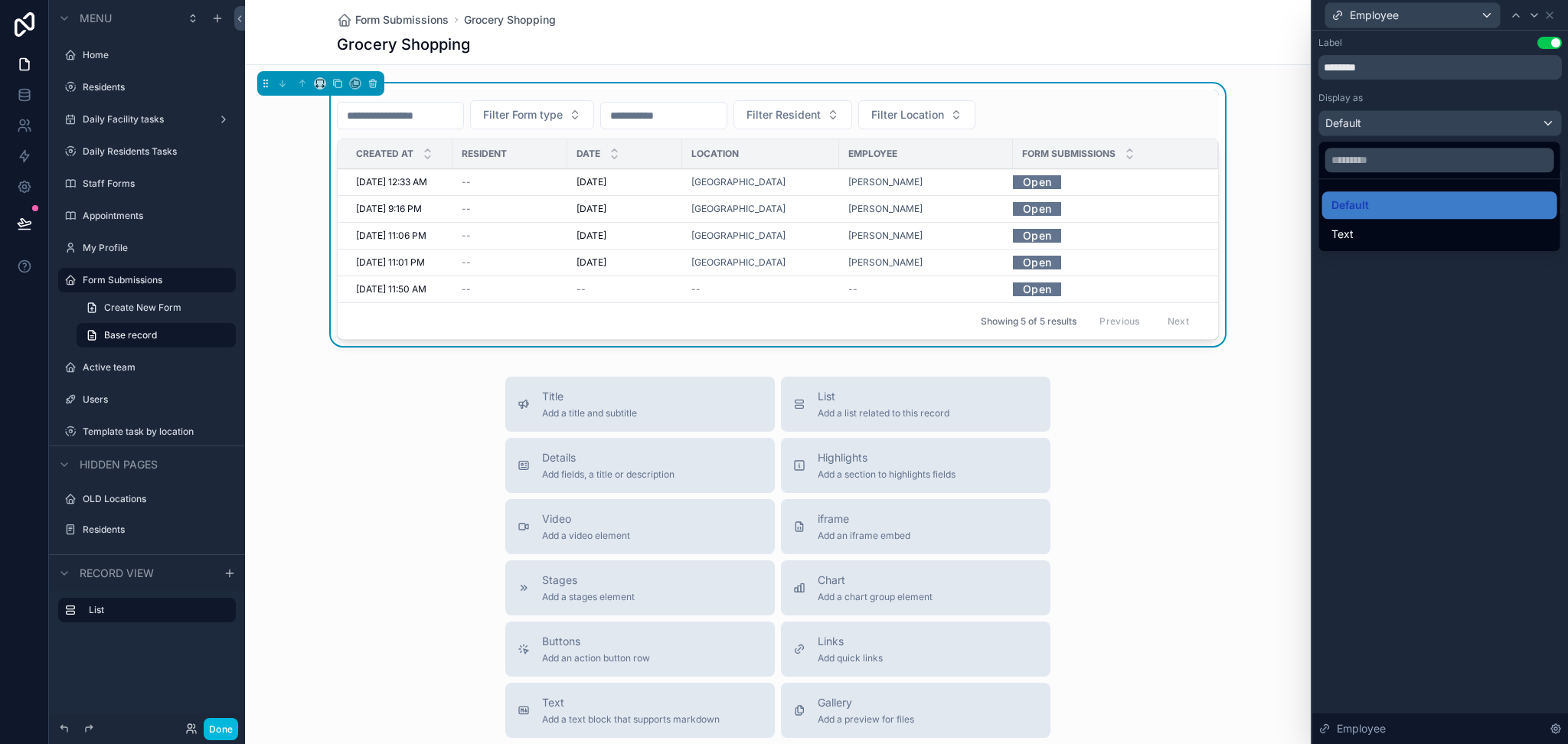
click at [1387, 134] on div at bounding box center [1440, 372] width 256 height 744
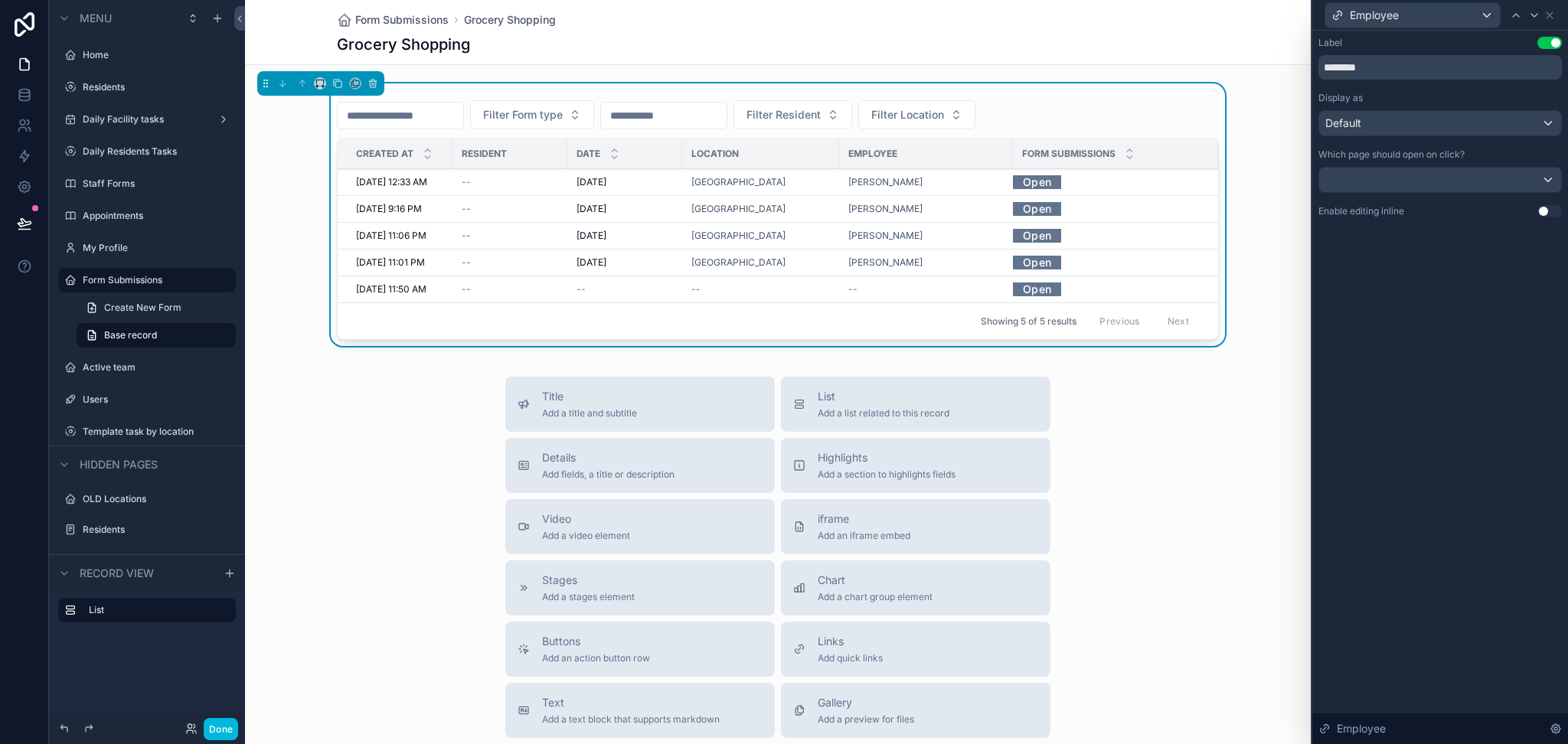
click at [1358, 122] on span "Default" at bounding box center [1343, 124] width 36 height 15
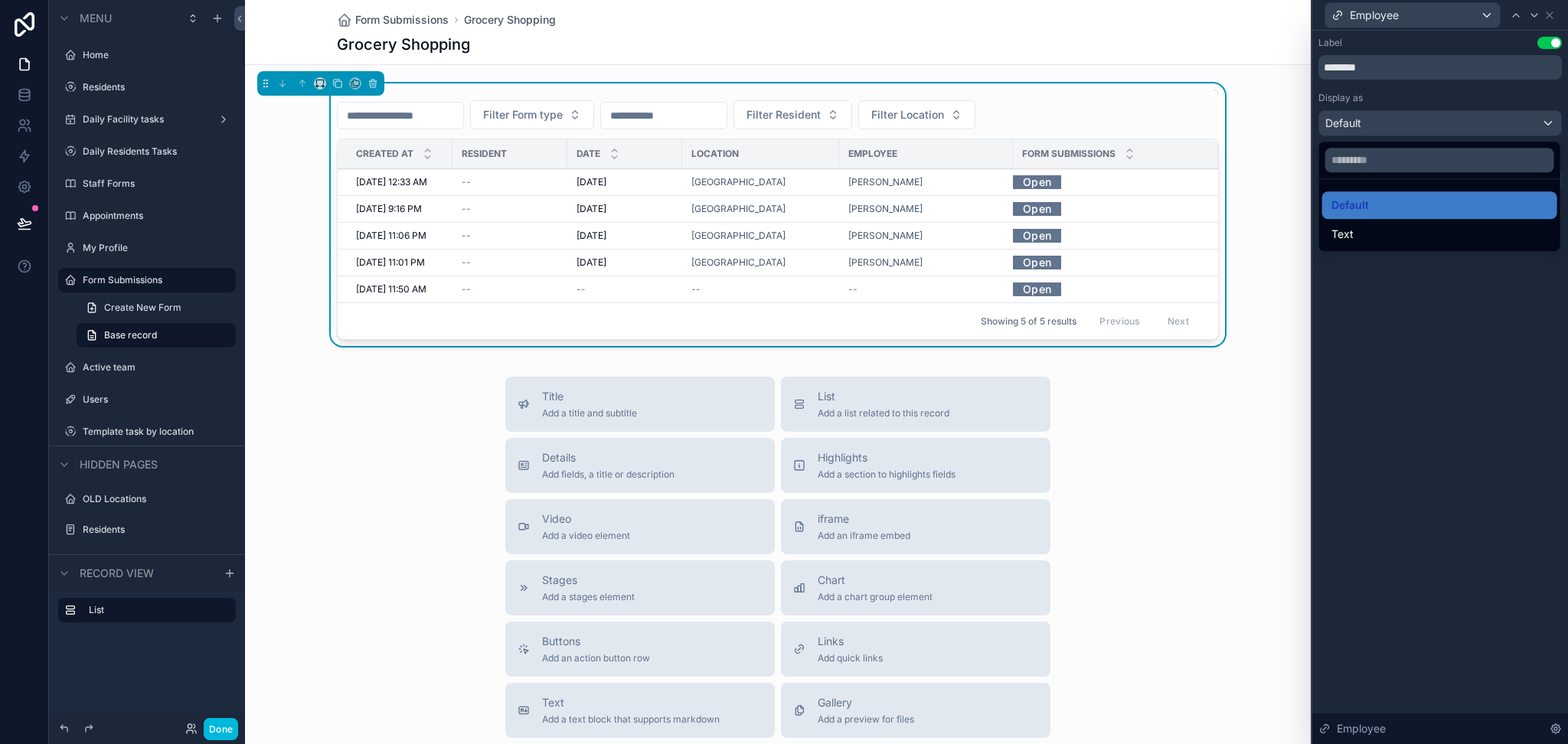
click at [1355, 236] on div "Text" at bounding box center [1440, 234] width 217 height 18
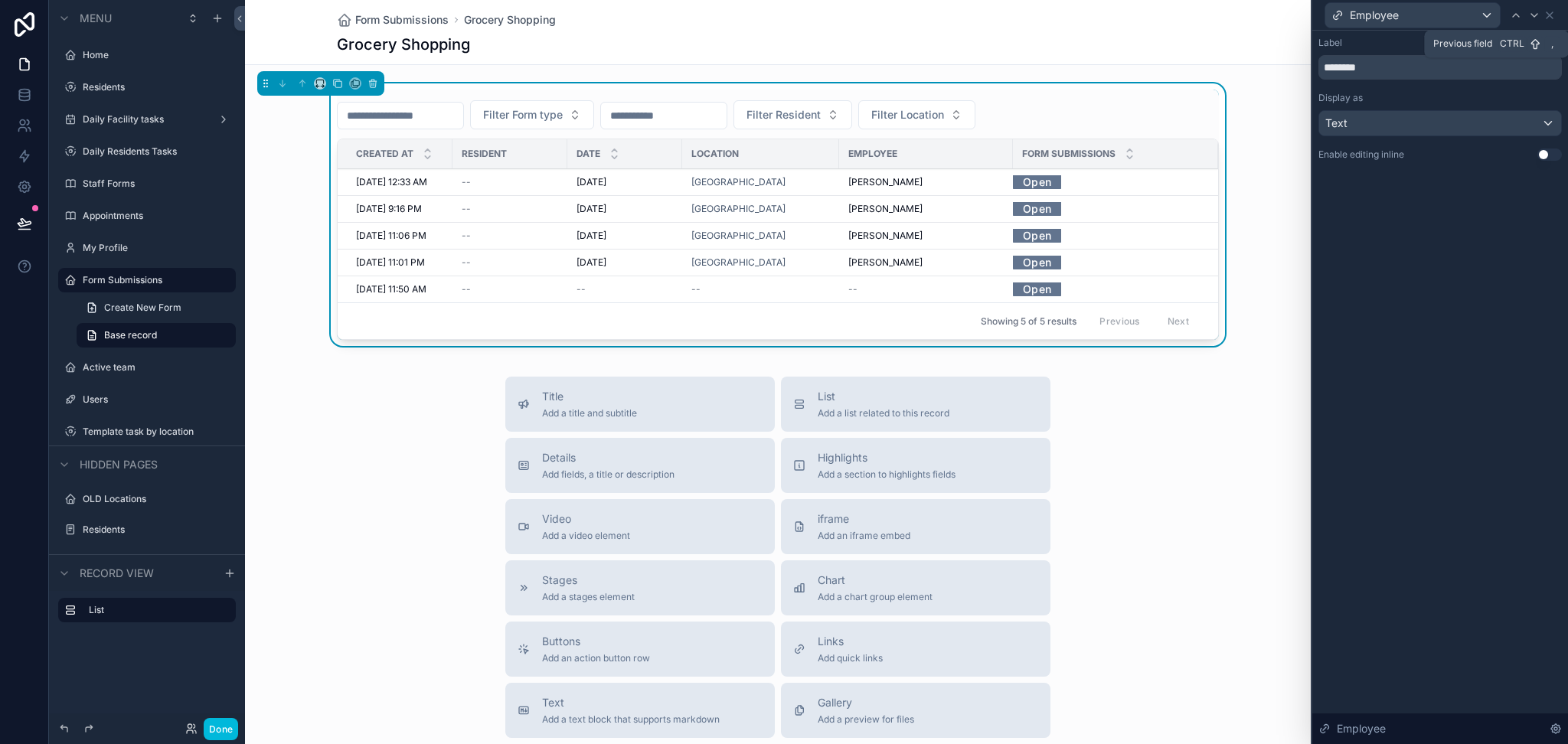
click at [1523, 17] on div at bounding box center [1516, 15] width 18 height 18
click at [1388, 131] on div "Default" at bounding box center [1440, 124] width 242 height 25
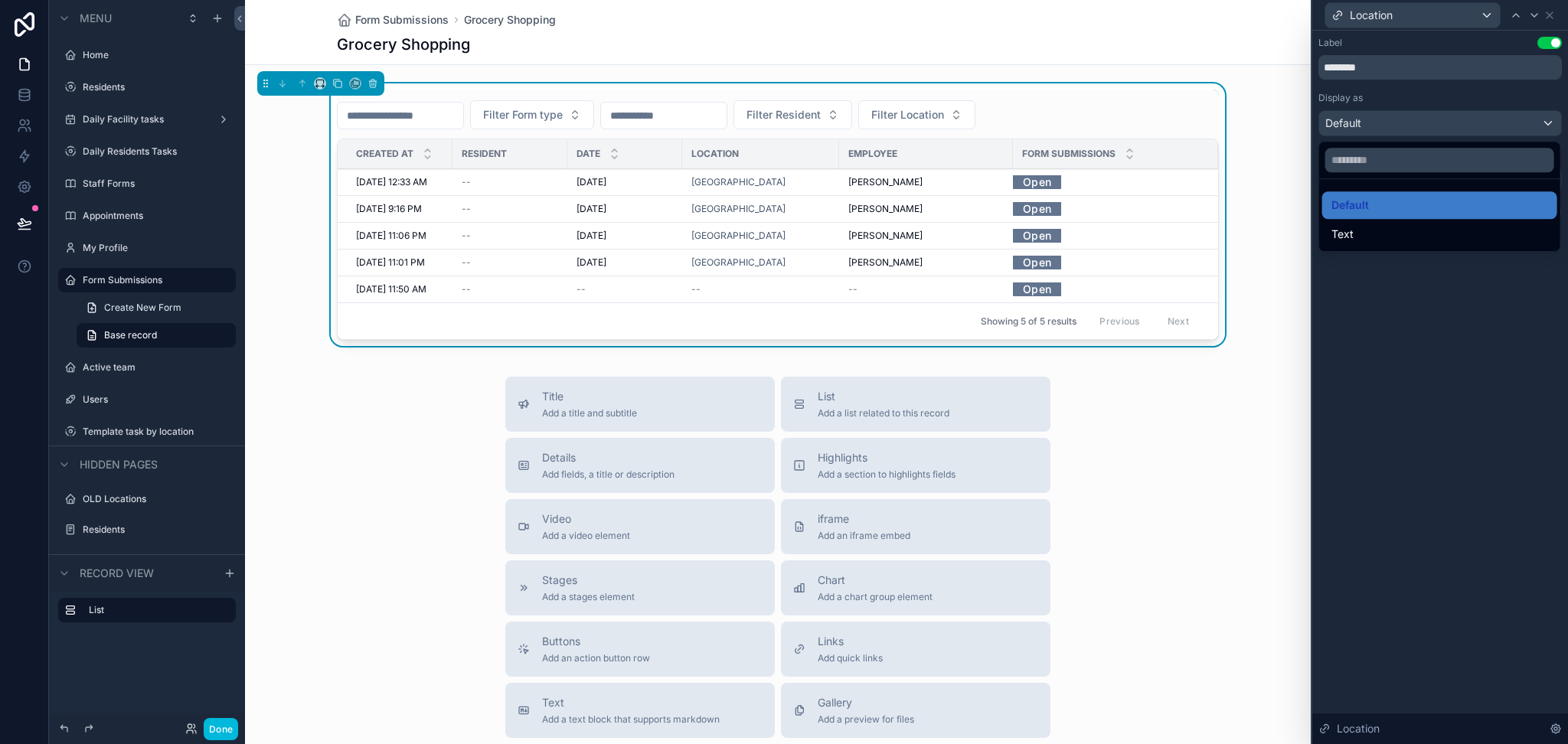
click at [1369, 233] on div "Text" at bounding box center [1440, 234] width 217 height 18
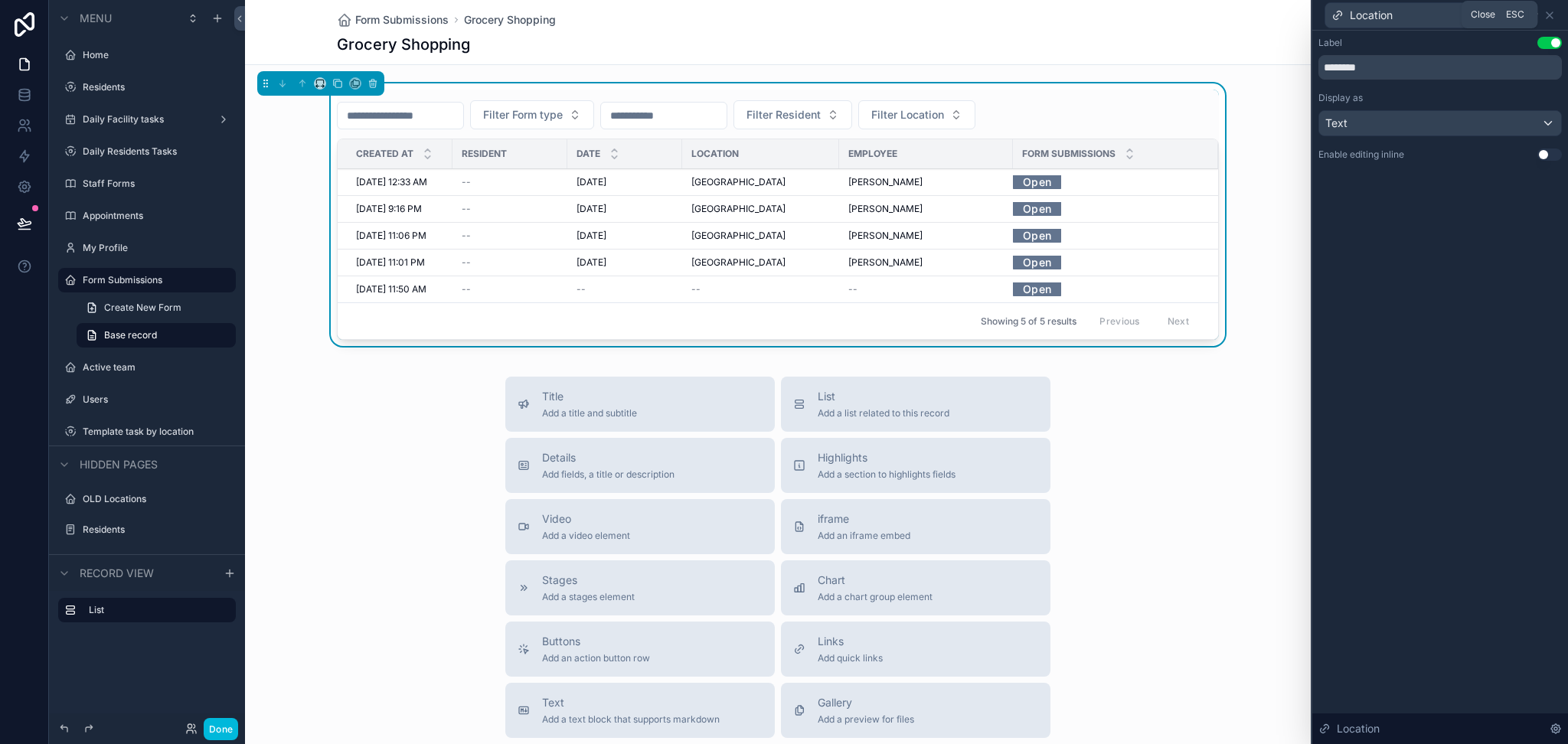
click at [1551, 20] on icon at bounding box center [1550, 15] width 12 height 12
